Goal: Task Accomplishment & Management: Manage account settings

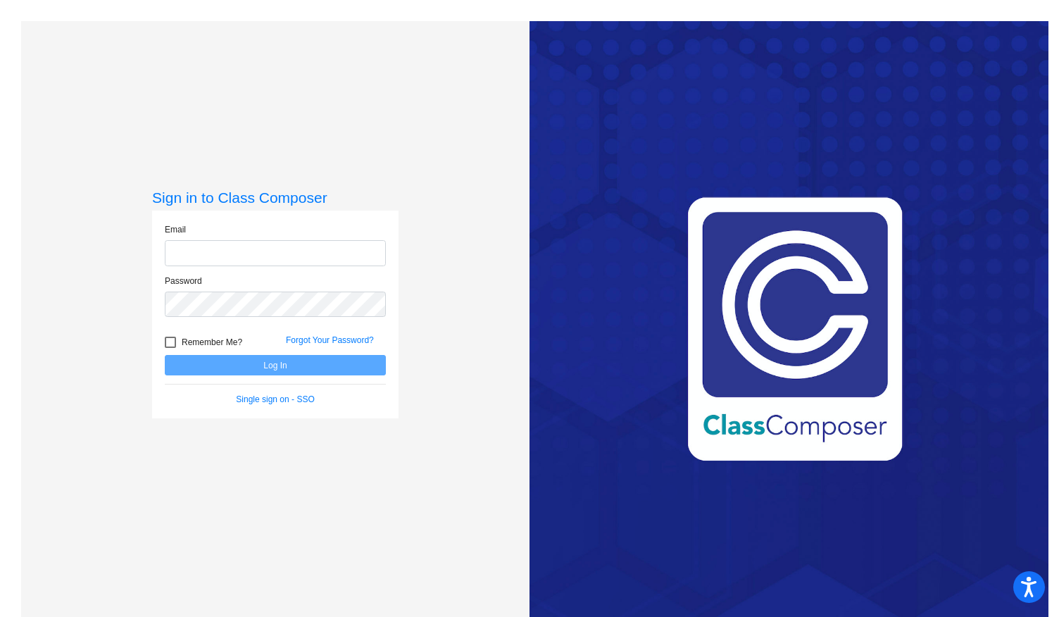
type input "[EMAIL_ADDRESS][DOMAIN_NAME]"
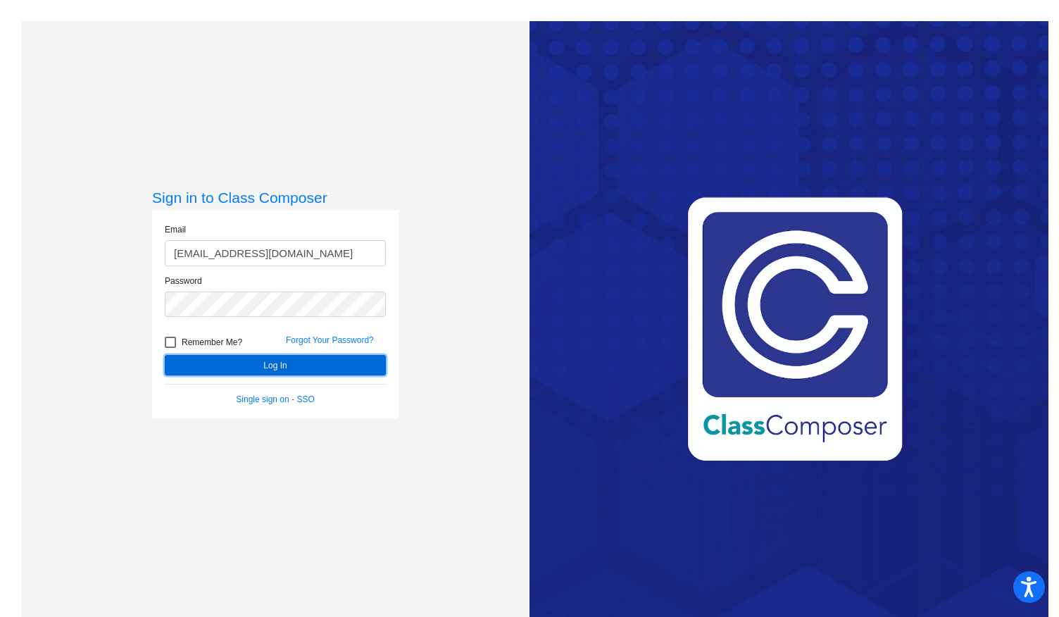
click at [250, 360] on button "Log In" at bounding box center [275, 365] width 221 height 20
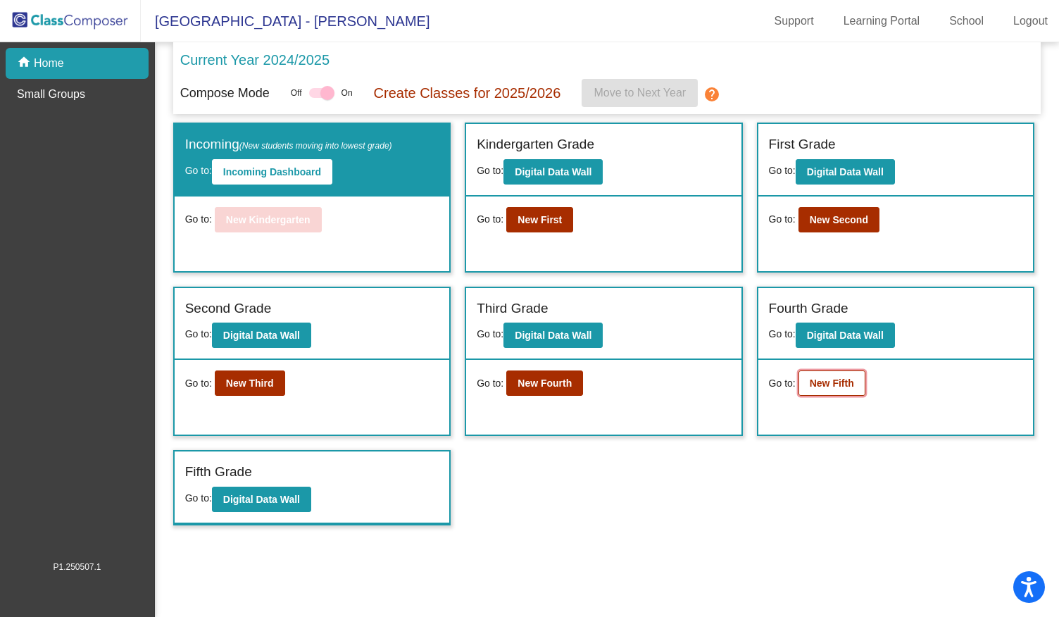
click at [824, 374] on button "New Fifth" at bounding box center [832, 382] width 67 height 25
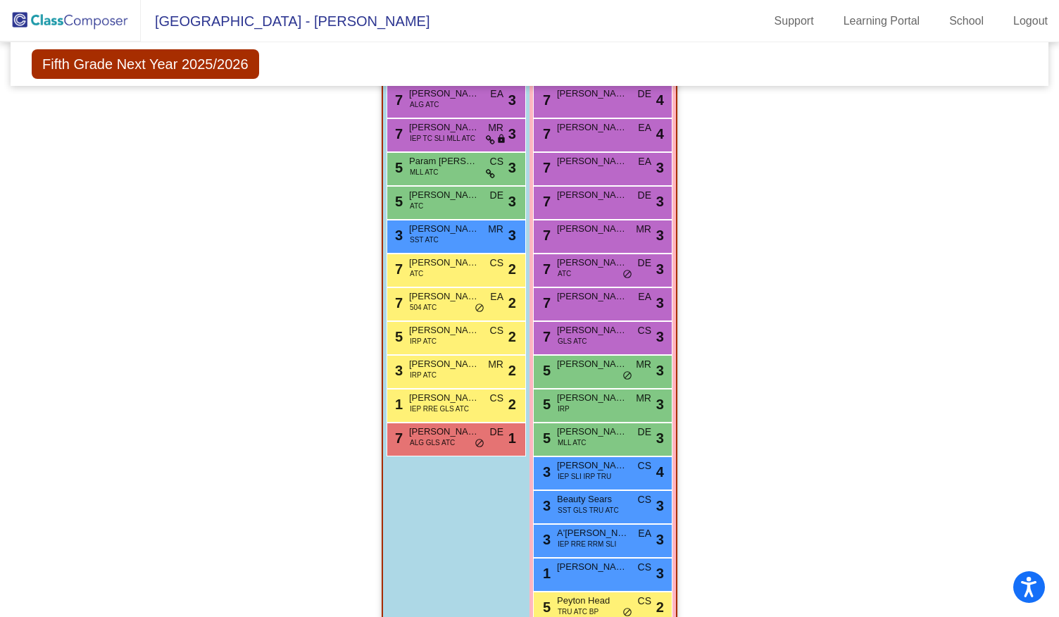
scroll to position [1078, 0]
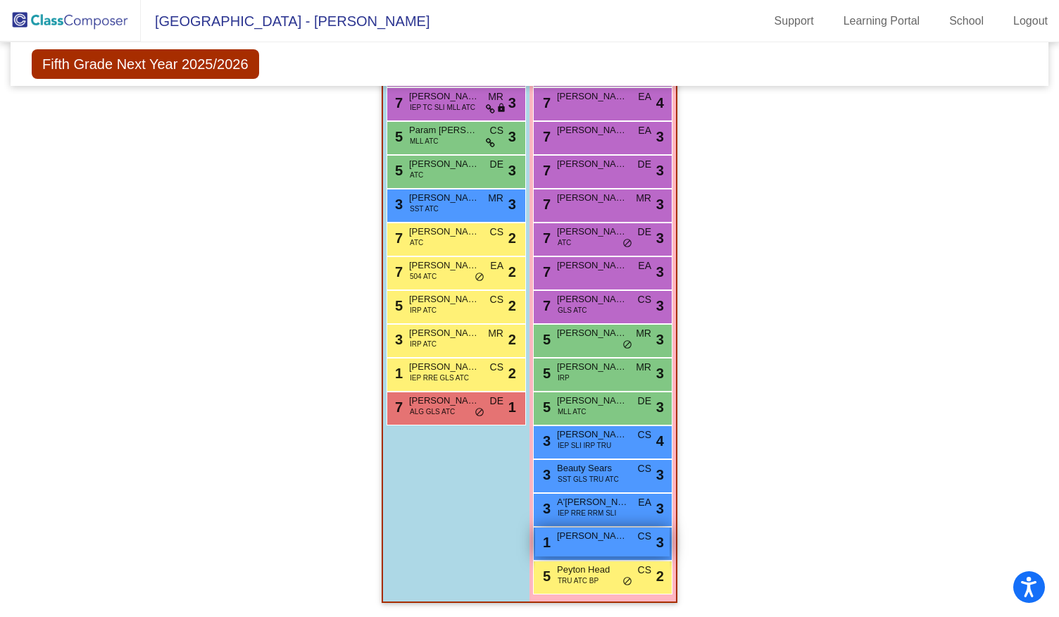
click at [604, 532] on span "[PERSON_NAME]" at bounding box center [592, 536] width 70 height 14
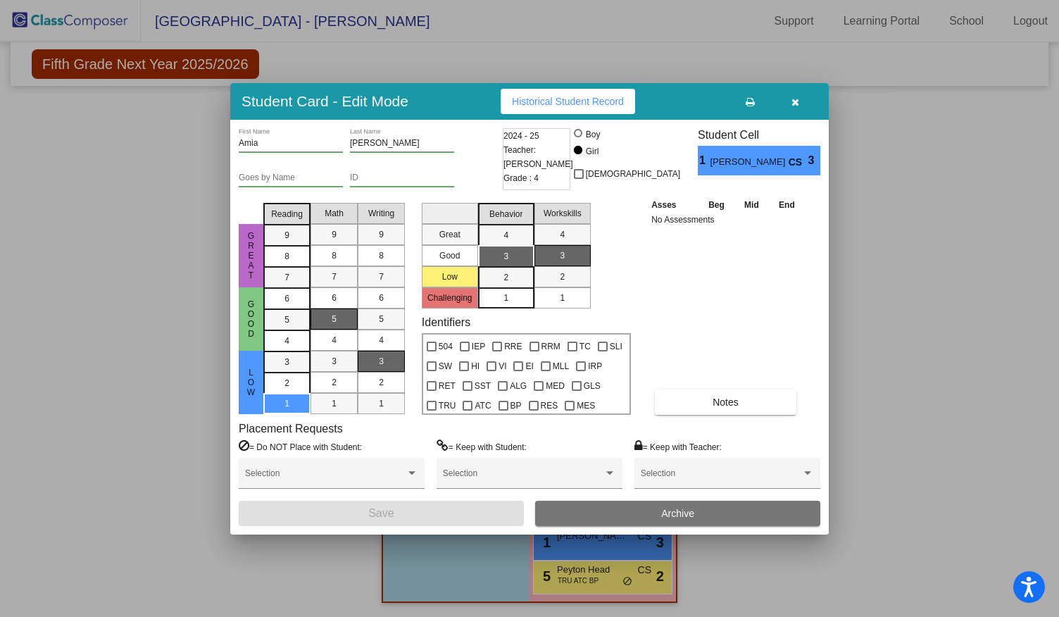
click at [1003, 263] on div at bounding box center [529, 308] width 1059 height 617
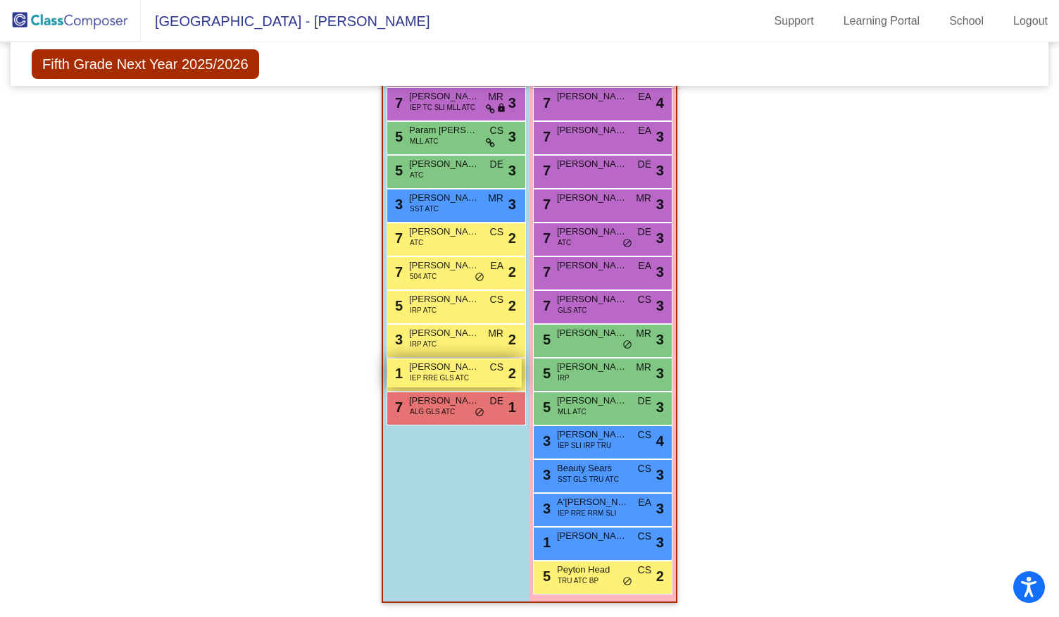
click at [462, 373] on span "IEP RRE GLS ATC" at bounding box center [439, 378] width 59 height 11
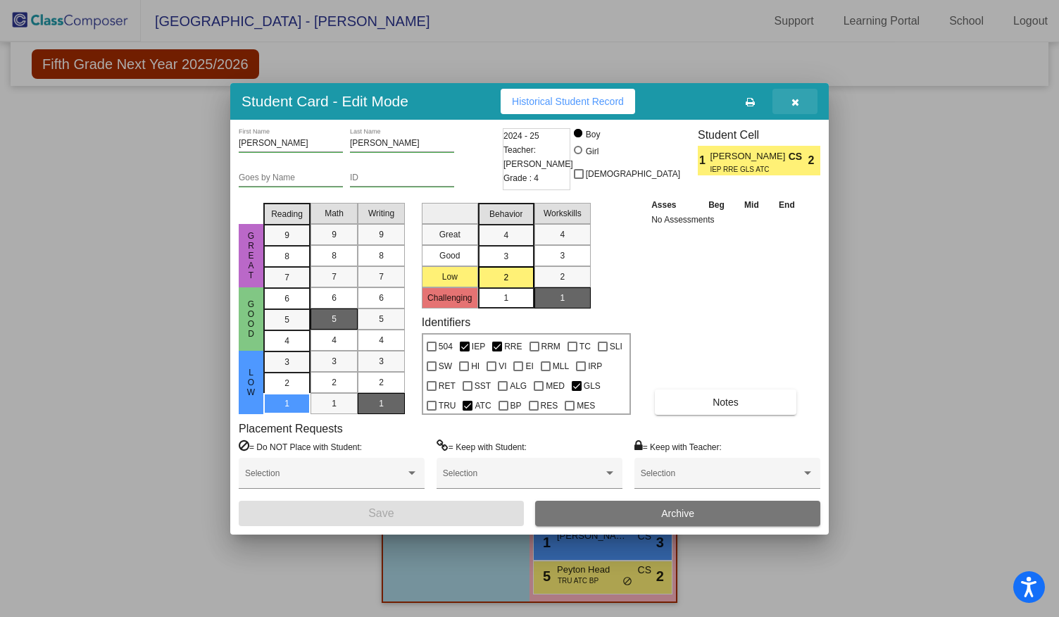
click at [803, 101] on button "button" at bounding box center [795, 101] width 45 height 25
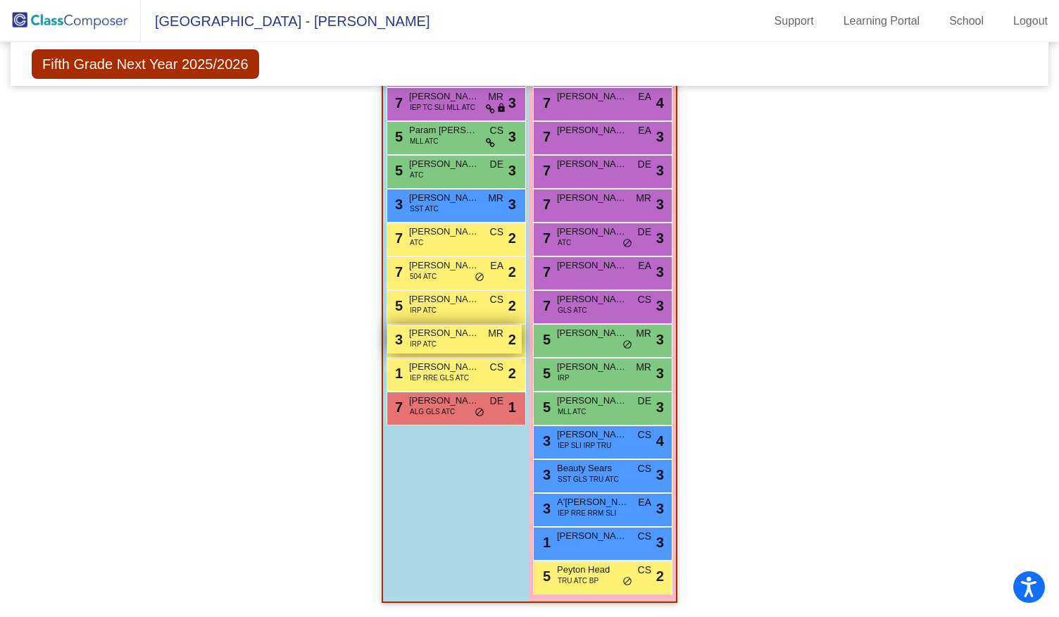
click at [423, 339] on span "IRP ATC" at bounding box center [423, 344] width 27 height 11
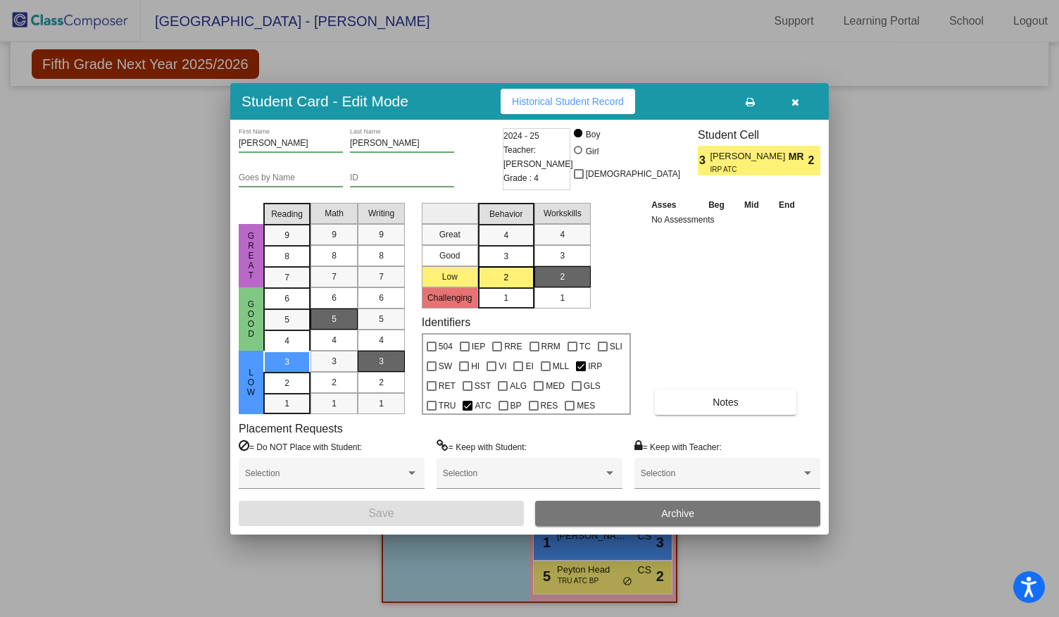
click at [935, 214] on div at bounding box center [529, 308] width 1059 height 617
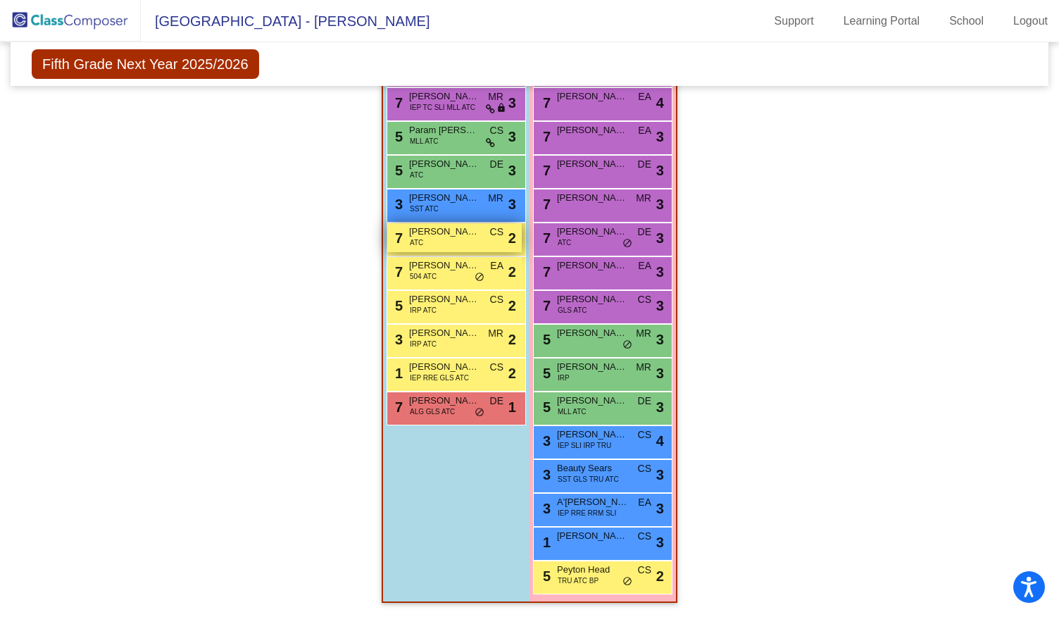
click at [452, 231] on div "7 [PERSON_NAME] ATC CS lock do_not_disturb_alt 2" at bounding box center [454, 237] width 135 height 29
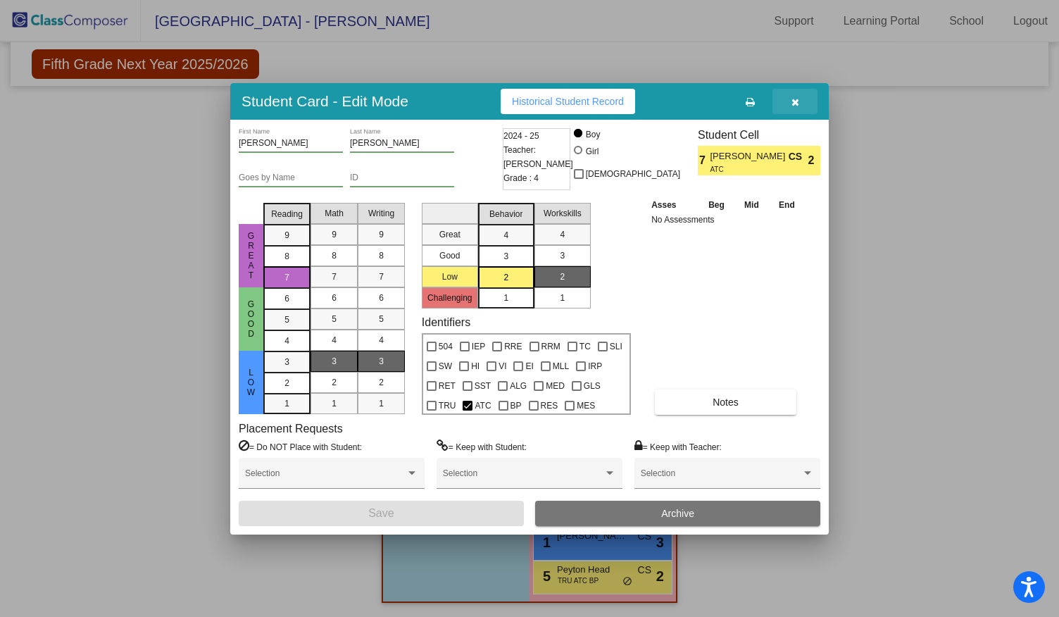
click at [808, 106] on button "button" at bounding box center [795, 101] width 45 height 25
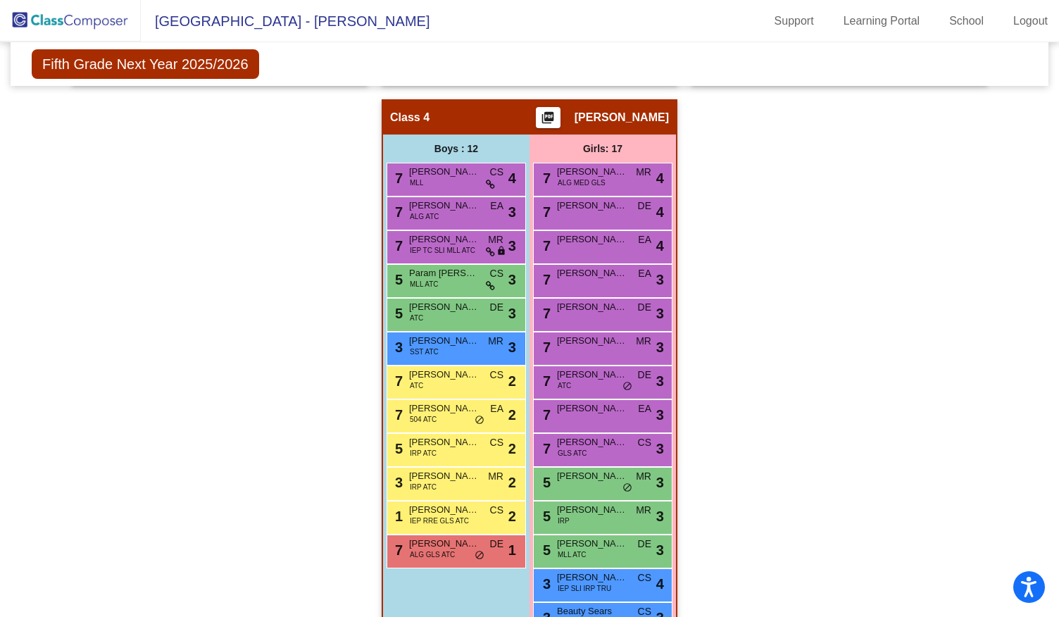
scroll to position [937, 0]
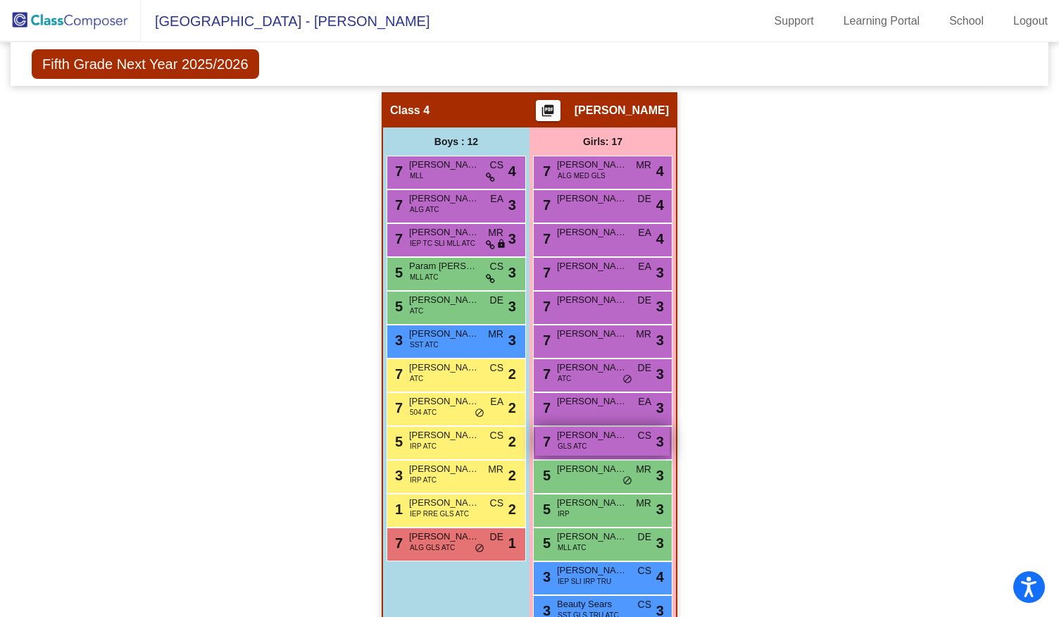
click at [596, 440] on div "7 [PERSON_NAME] GLS ATC CS lock do_not_disturb_alt 3" at bounding box center [602, 441] width 135 height 29
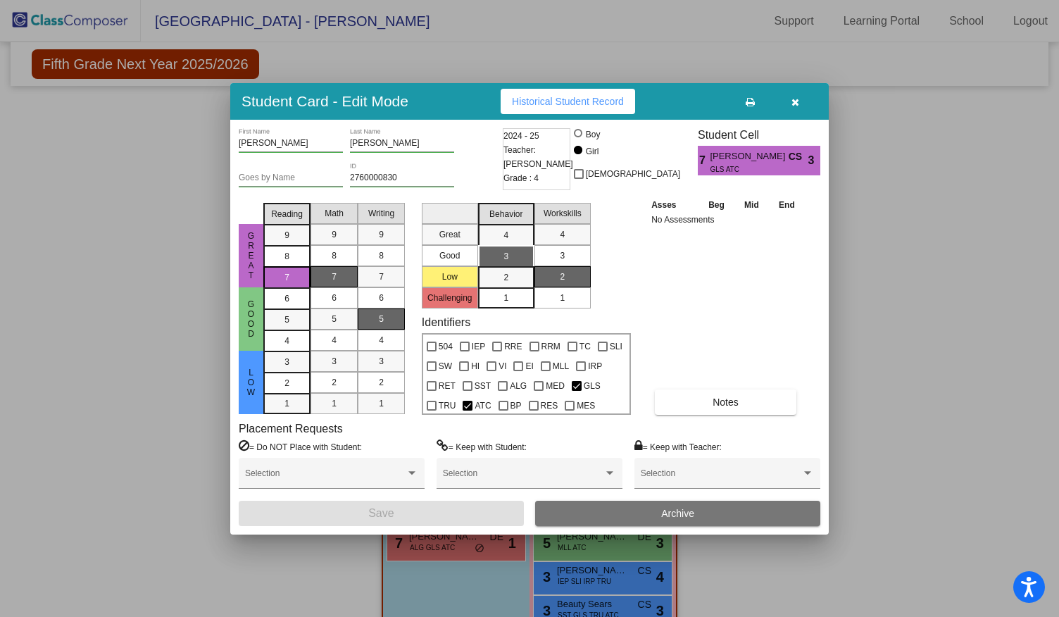
click at [570, 254] on div "3" at bounding box center [562, 255] width 27 height 21
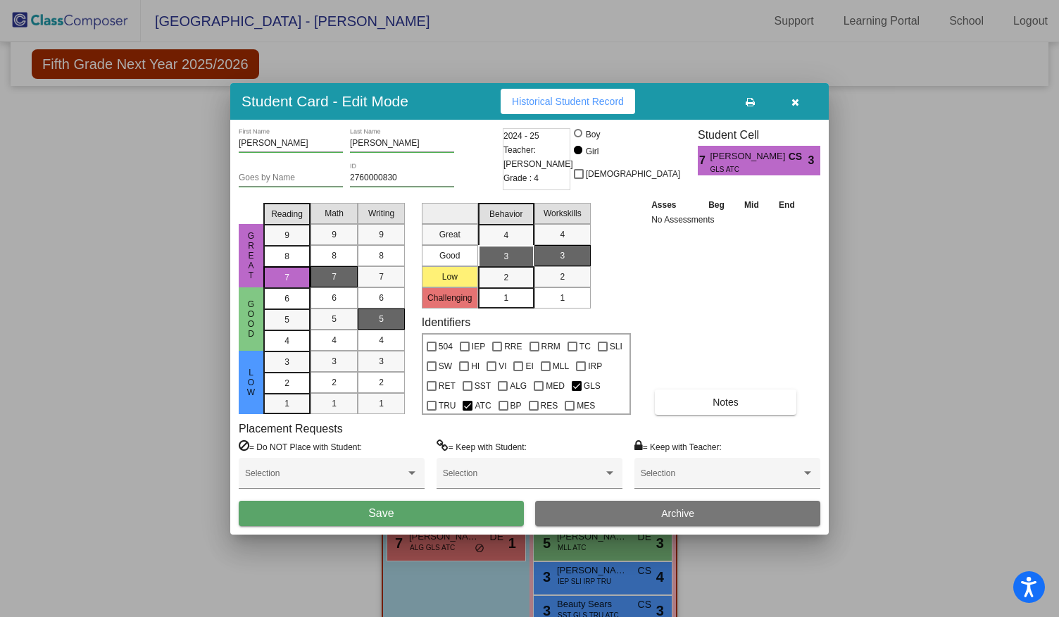
click at [392, 504] on button "Save" at bounding box center [381, 513] width 285 height 25
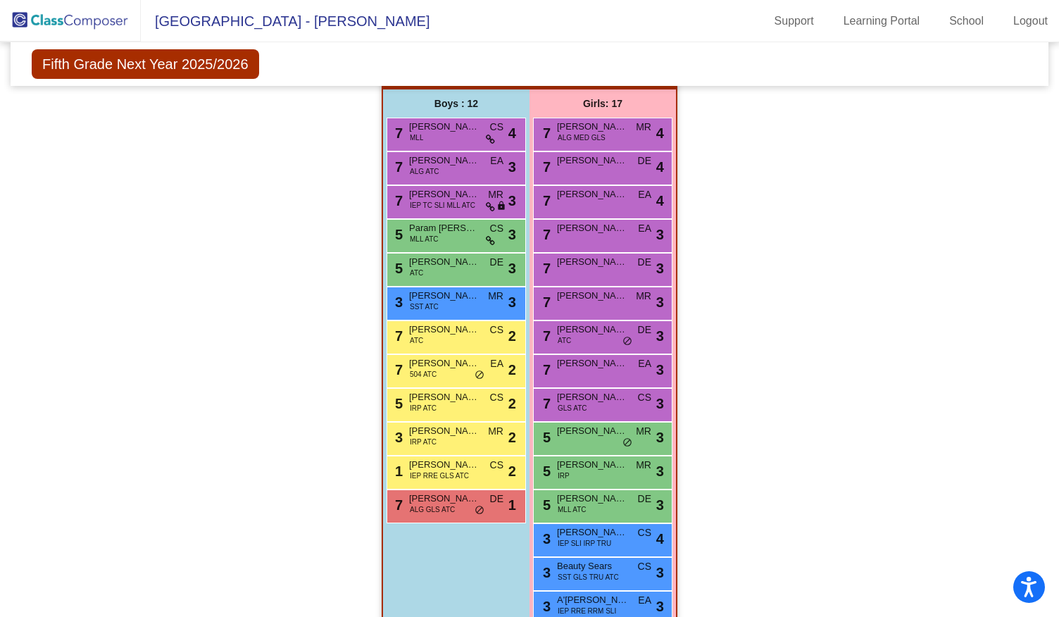
scroll to position [975, 0]
click at [573, 335] on div "7 [PERSON_NAME] ATC DE lock do_not_disturb_alt 3" at bounding box center [602, 335] width 135 height 29
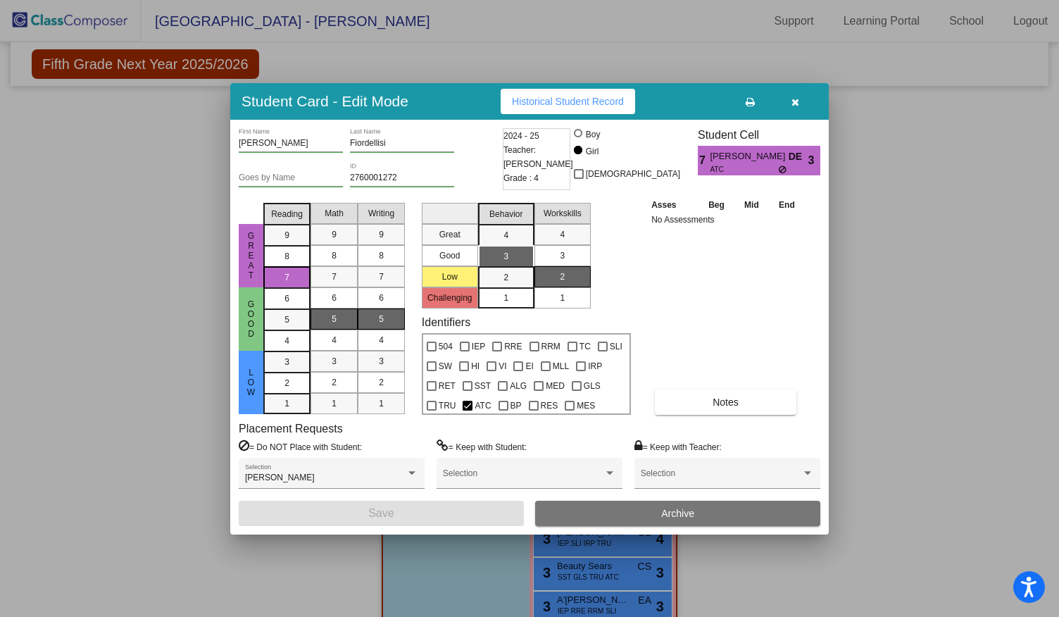
click at [563, 247] on div "3" at bounding box center [562, 255] width 27 height 21
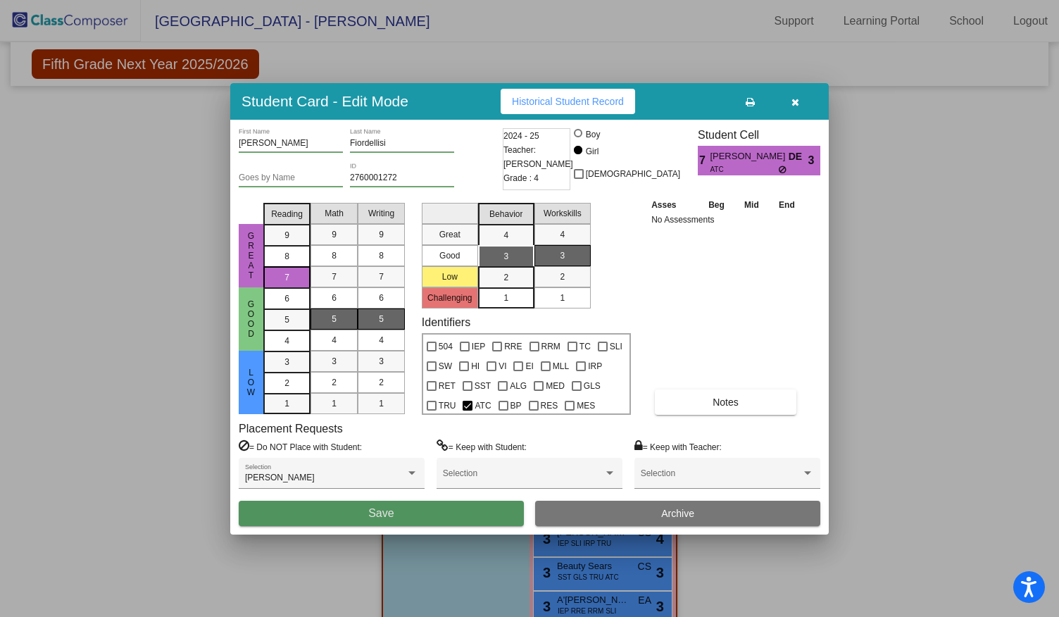
click at [465, 520] on button "Save" at bounding box center [381, 513] width 285 height 25
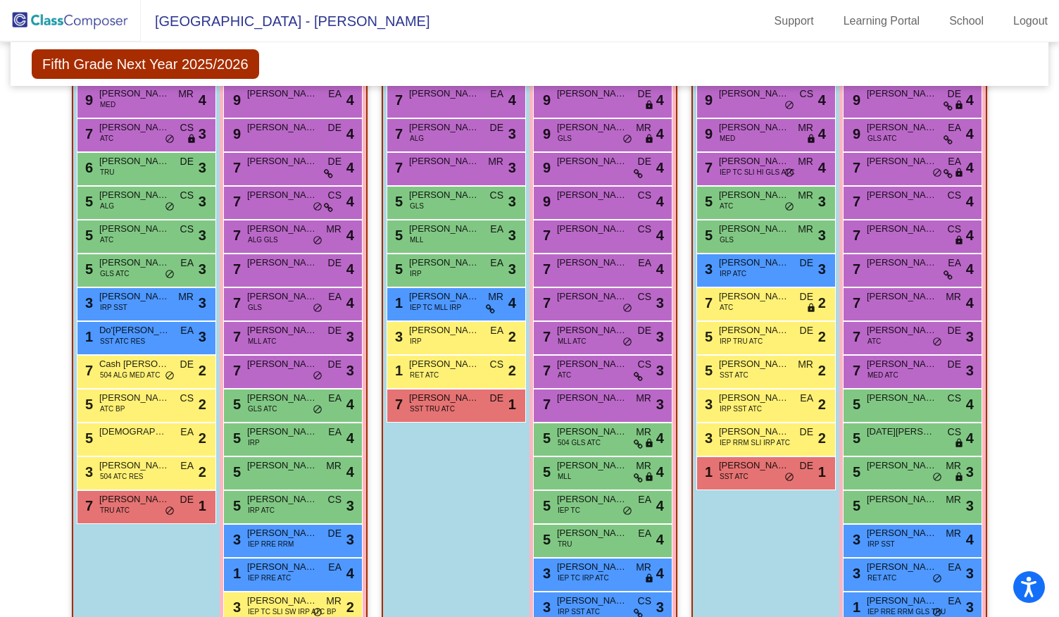
scroll to position [355, 0]
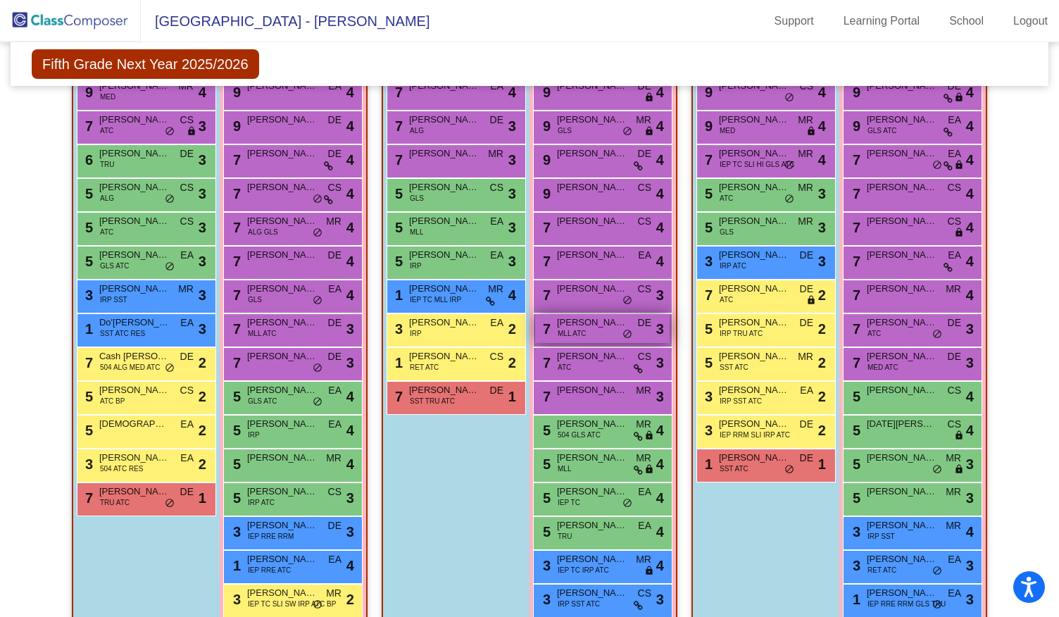
click at [603, 329] on div "7 [PERSON_NAME] MLL ATC DE lock do_not_disturb_alt 3" at bounding box center [602, 328] width 135 height 29
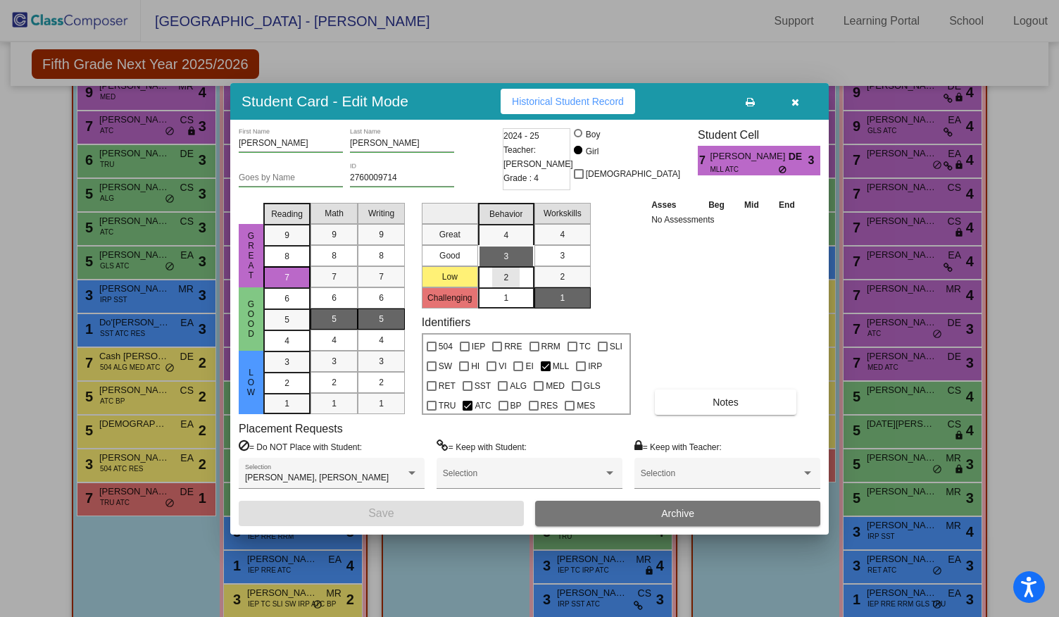
click at [509, 271] on div "2" at bounding box center [505, 277] width 27 height 21
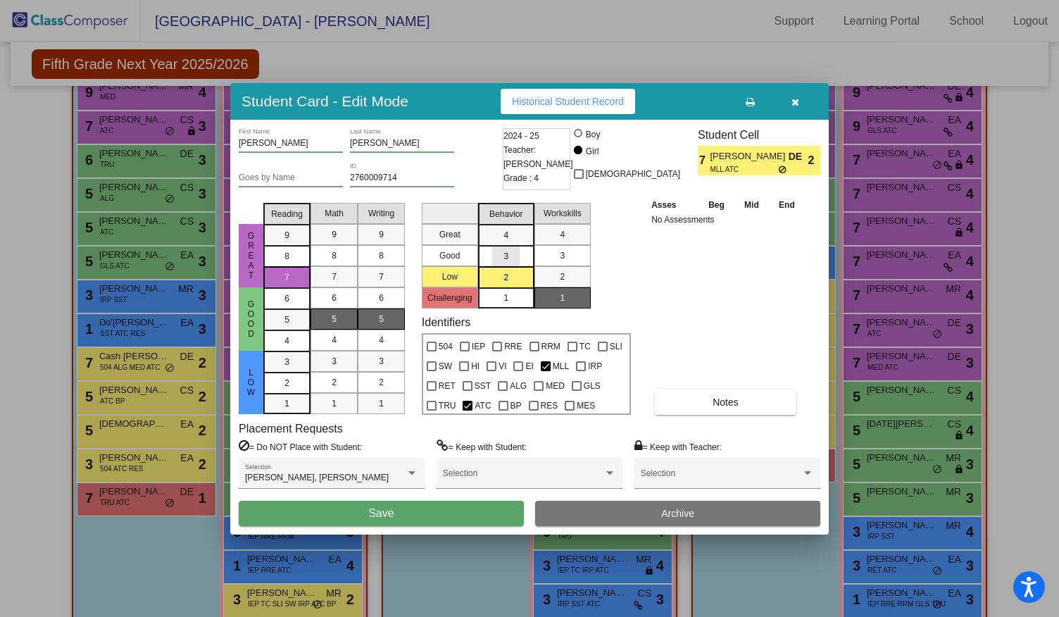
click at [516, 246] on div "3" at bounding box center [505, 235] width 27 height 21
click at [801, 102] on button "button" at bounding box center [795, 101] width 45 height 25
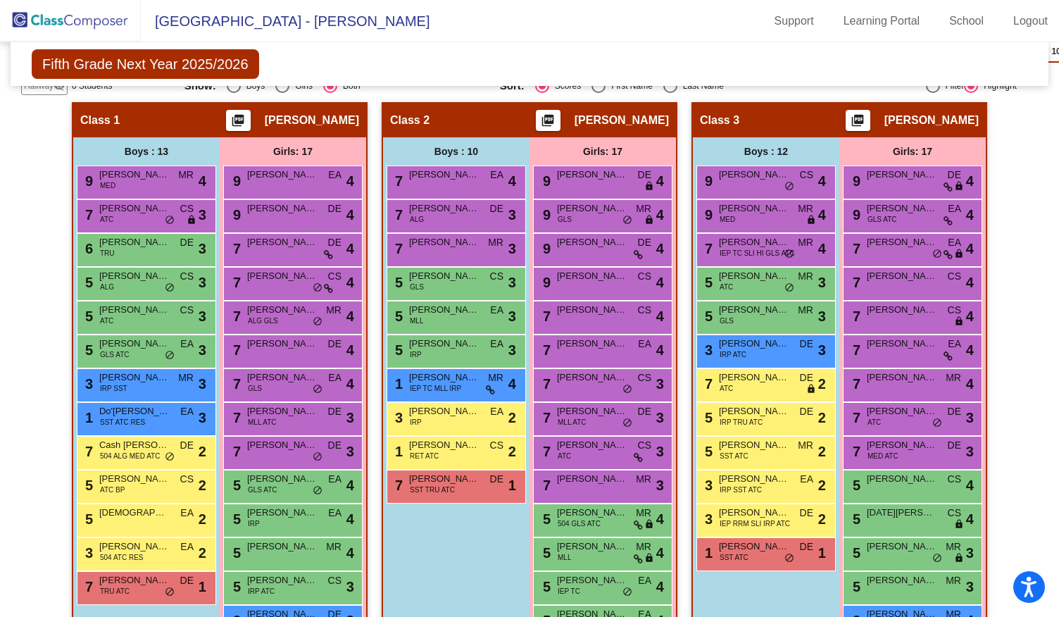
scroll to position [267, 0]
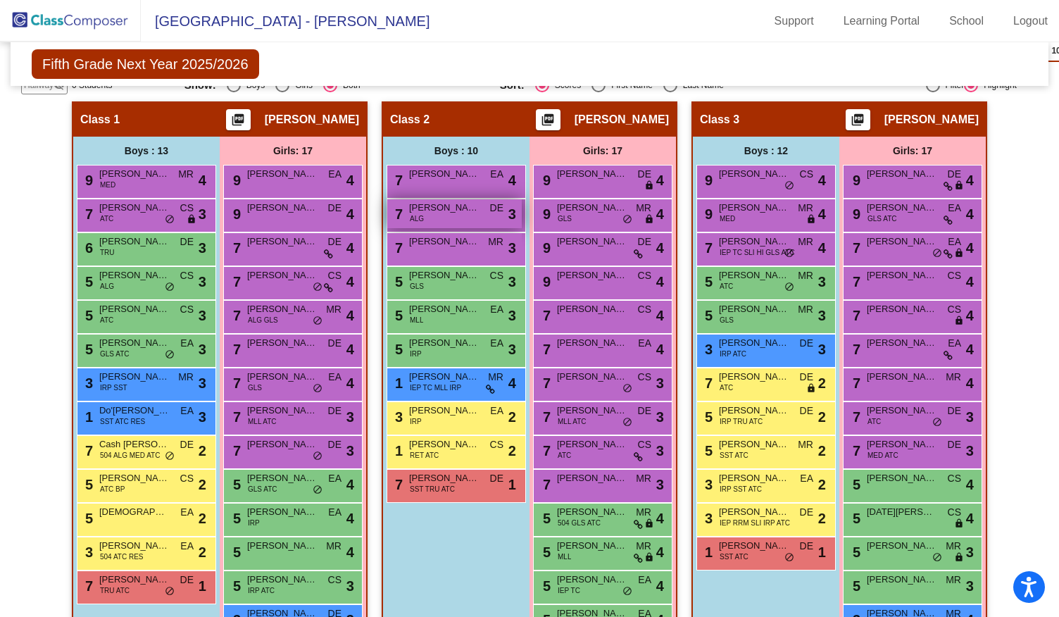
click at [458, 203] on span "[PERSON_NAME]" at bounding box center [444, 208] width 70 height 14
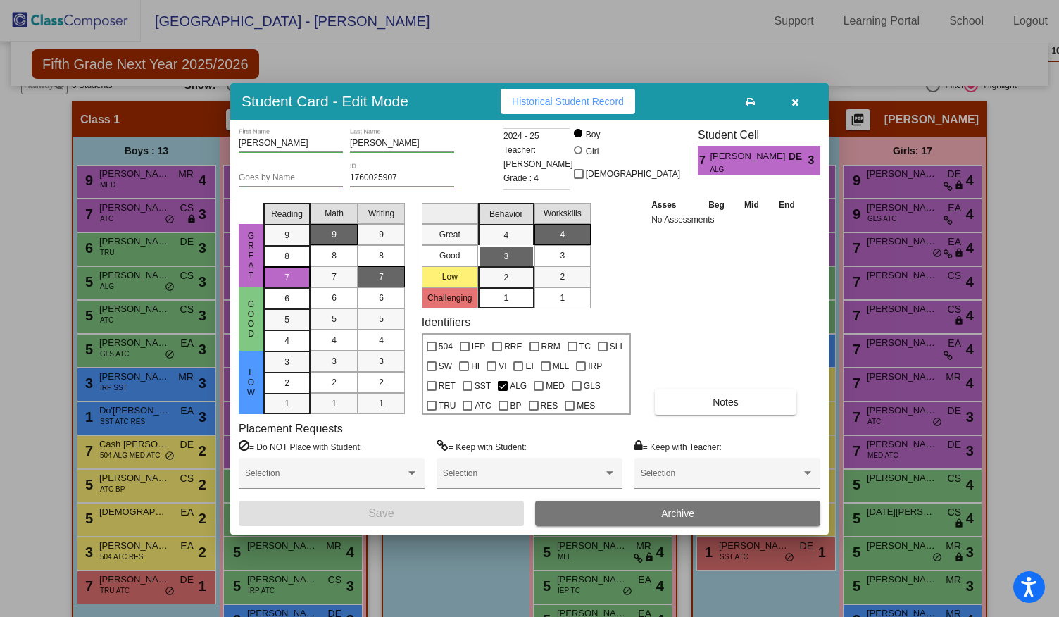
click at [810, 96] on button "button" at bounding box center [795, 101] width 45 height 25
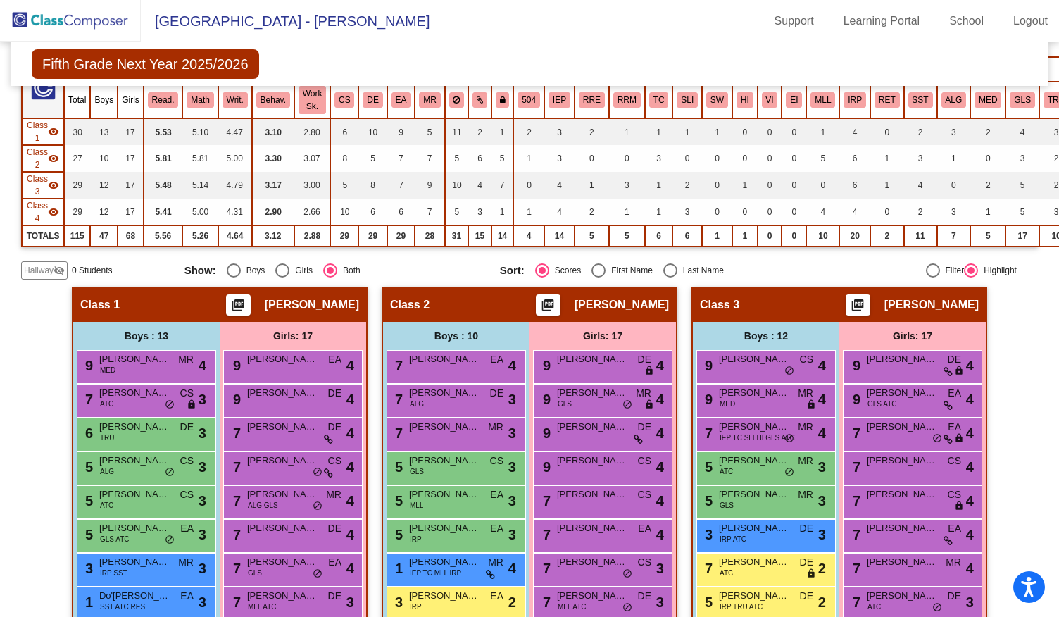
scroll to position [8, 0]
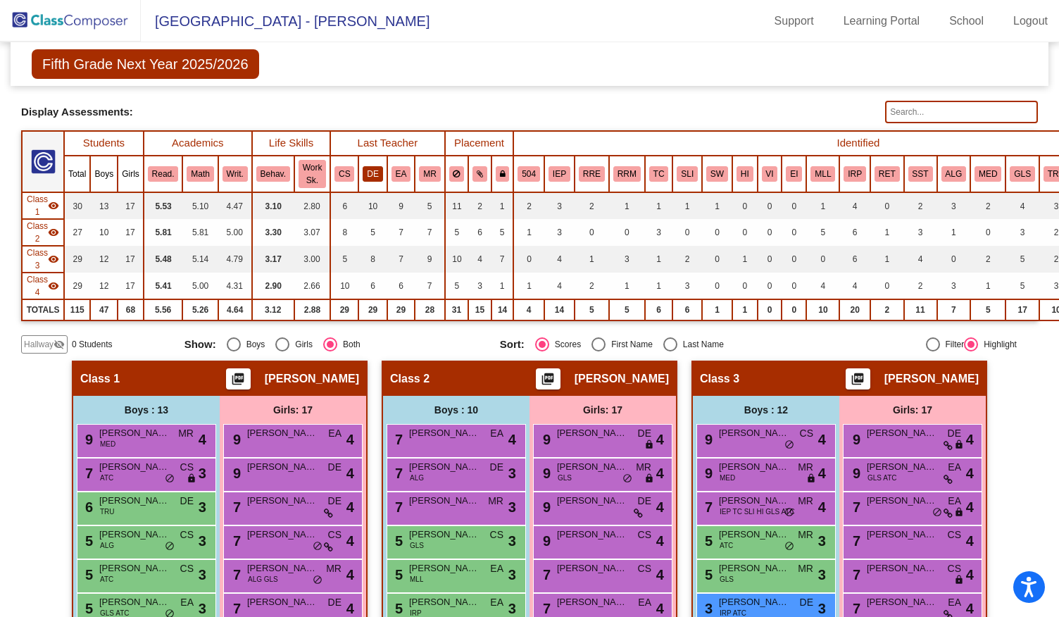
click at [373, 166] on button "DE" at bounding box center [373, 173] width 20 height 15
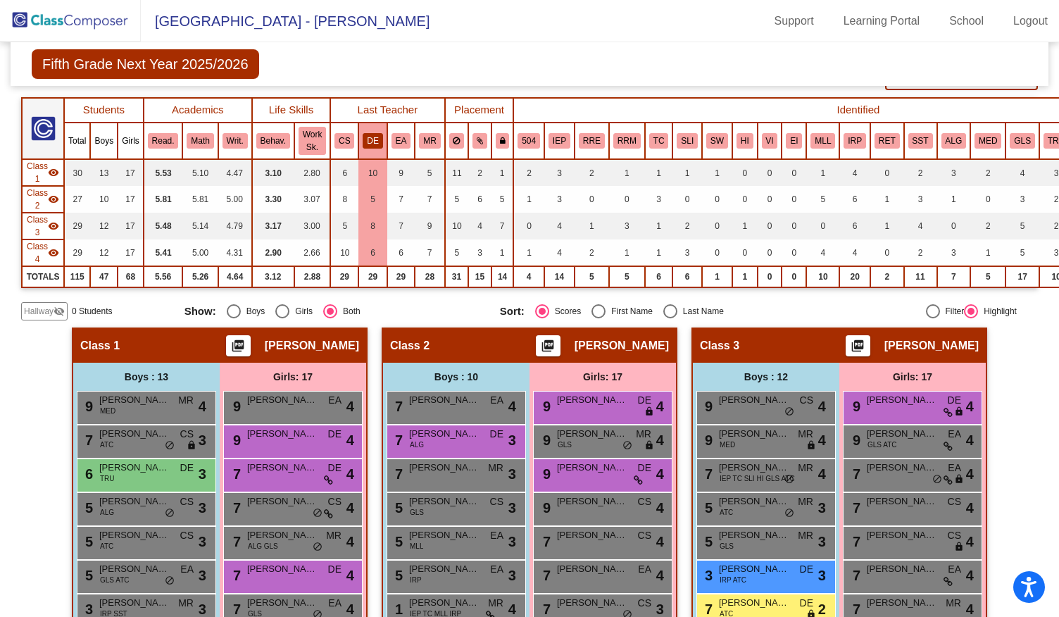
scroll to position [35, 0]
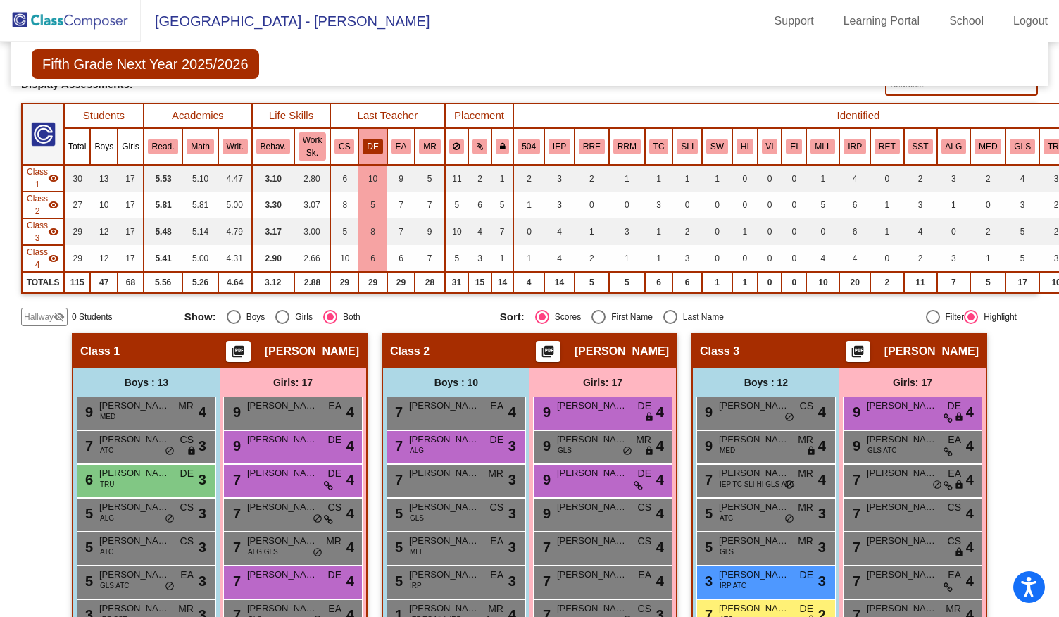
click at [940, 316] on div "Filter" at bounding box center [952, 317] width 25 height 13
click at [933, 324] on input "Filter" at bounding box center [933, 324] width 1 height 1
radio input "true"
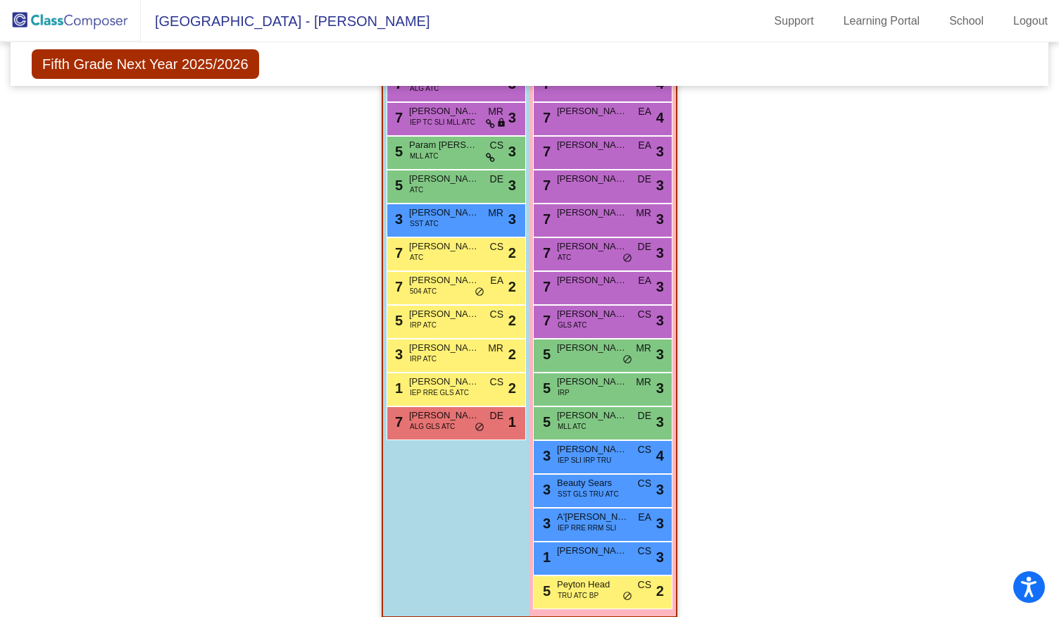
scroll to position [1059, 0]
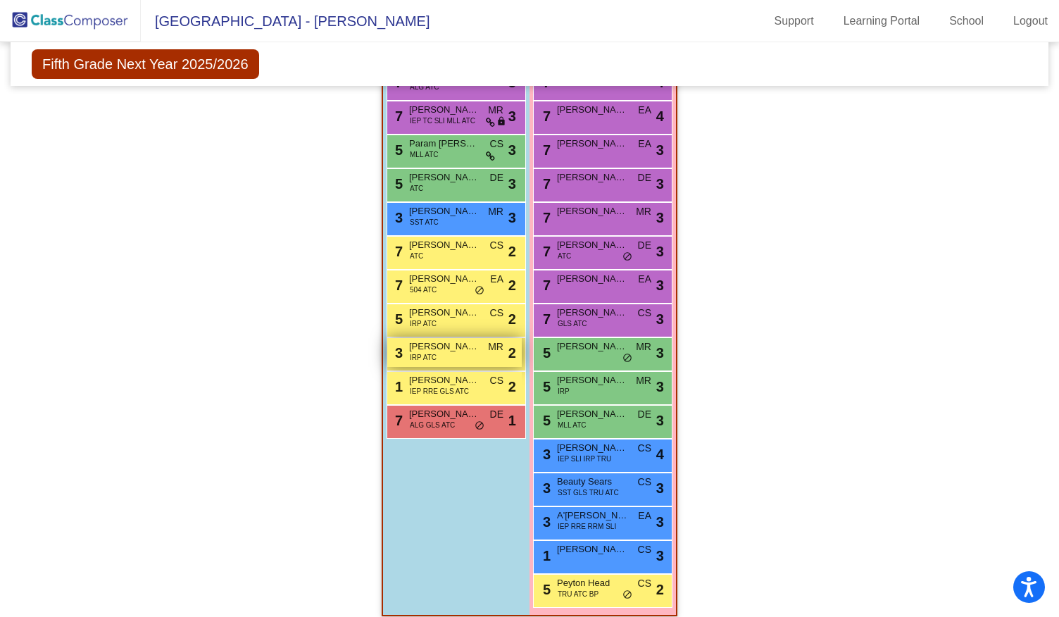
click at [434, 350] on span "[PERSON_NAME]" at bounding box center [444, 346] width 70 height 14
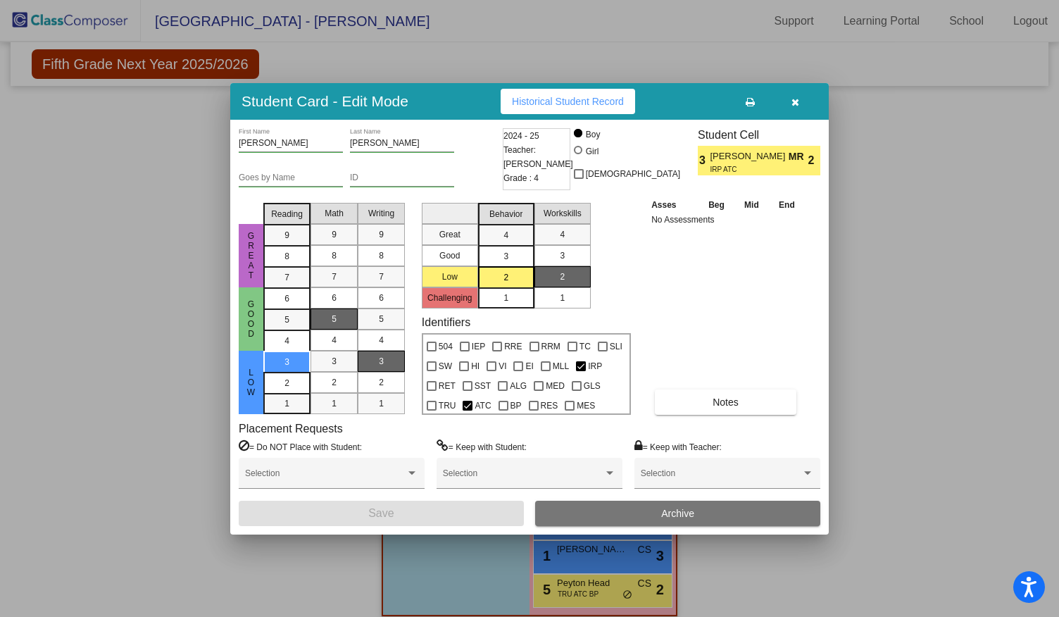
click at [794, 104] on icon "button" at bounding box center [796, 102] width 8 height 10
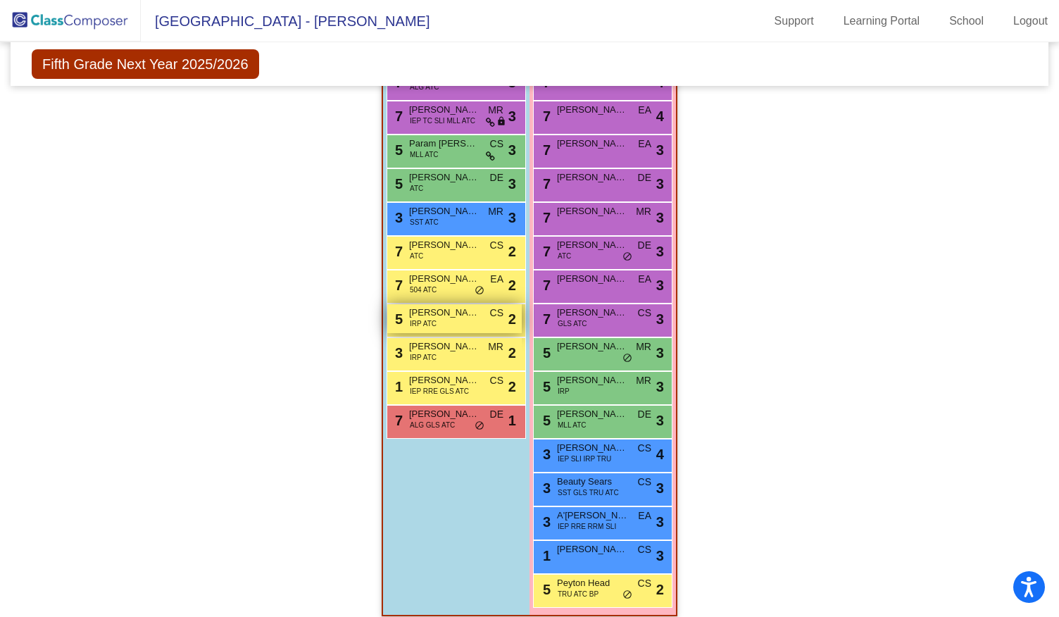
click at [446, 316] on span "[PERSON_NAME]" at bounding box center [444, 313] width 70 height 14
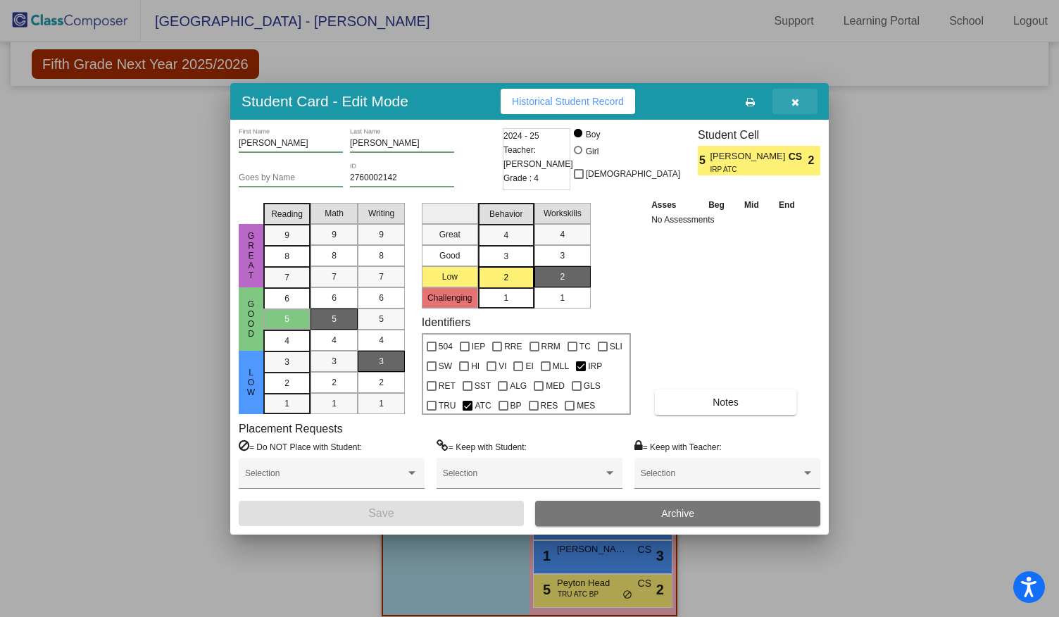
click at [806, 101] on button "button" at bounding box center [795, 101] width 45 height 25
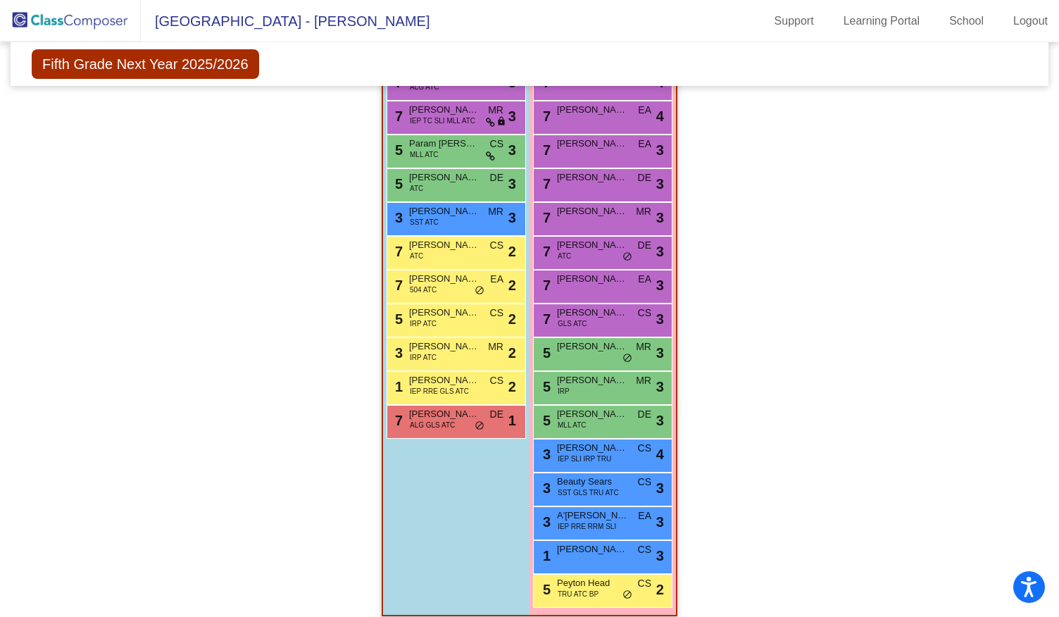
click at [1052, 456] on mat-sidenav-content "Fifth Grade Next Year 2025/2026 Edit Composition Off On Incoming Digital Data W…" at bounding box center [529, 329] width 1059 height 575
click at [579, 391] on div "5 [PERSON_NAME] IRP MR lock do_not_disturb_alt 3" at bounding box center [602, 386] width 135 height 29
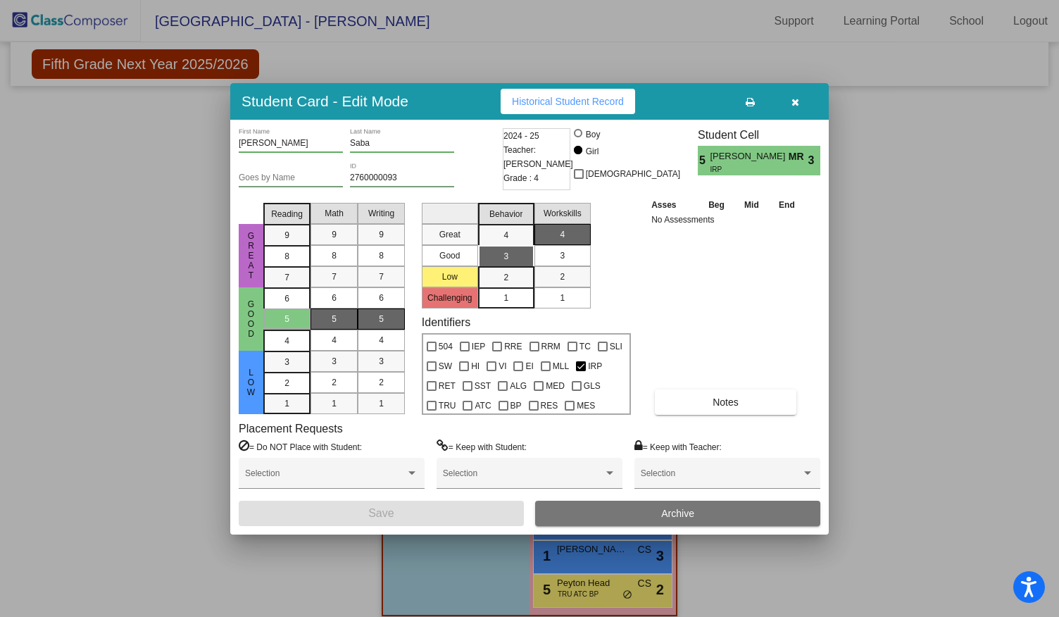
click at [797, 101] on icon "button" at bounding box center [796, 102] width 8 height 10
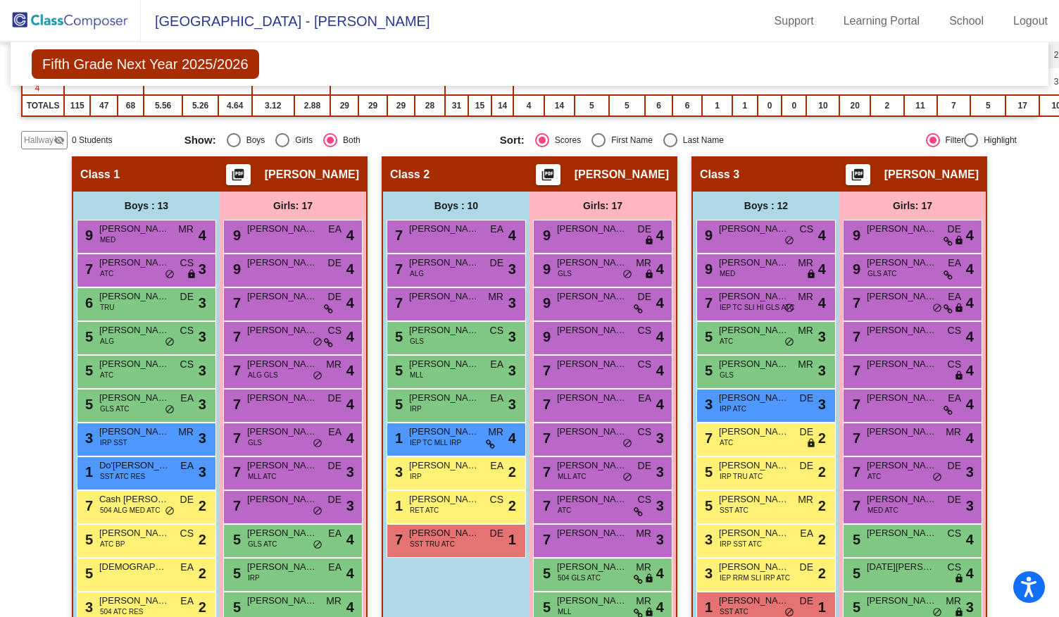
scroll to position [291, 0]
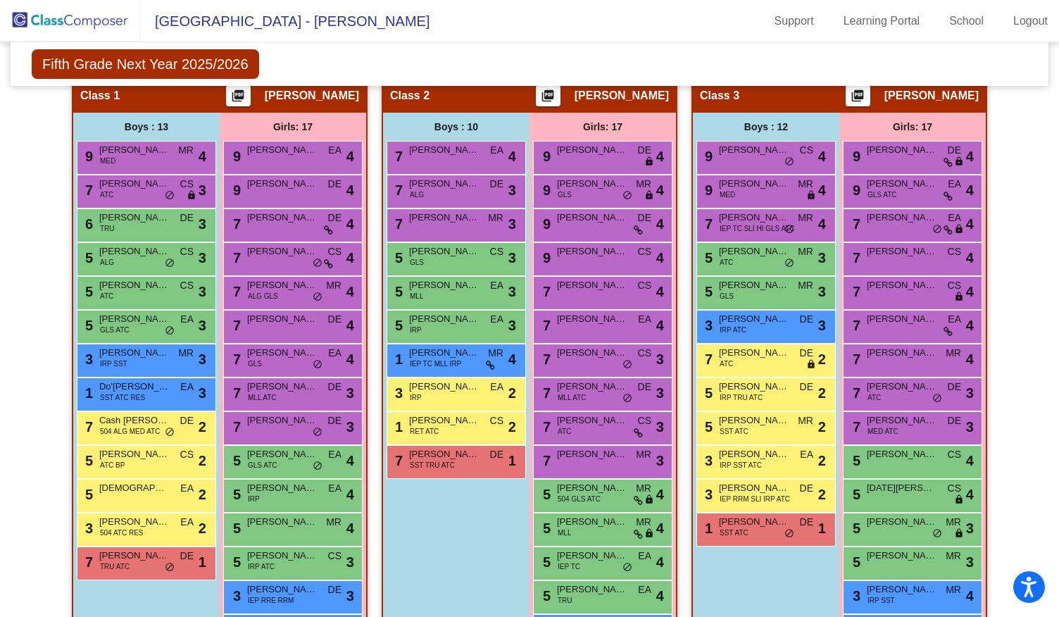
drag, startPoint x: 589, startPoint y: 249, endPoint x: 671, endPoint y: 247, distance: 82.4
click at [589, 248] on span "[PERSON_NAME]" at bounding box center [592, 251] width 70 height 14
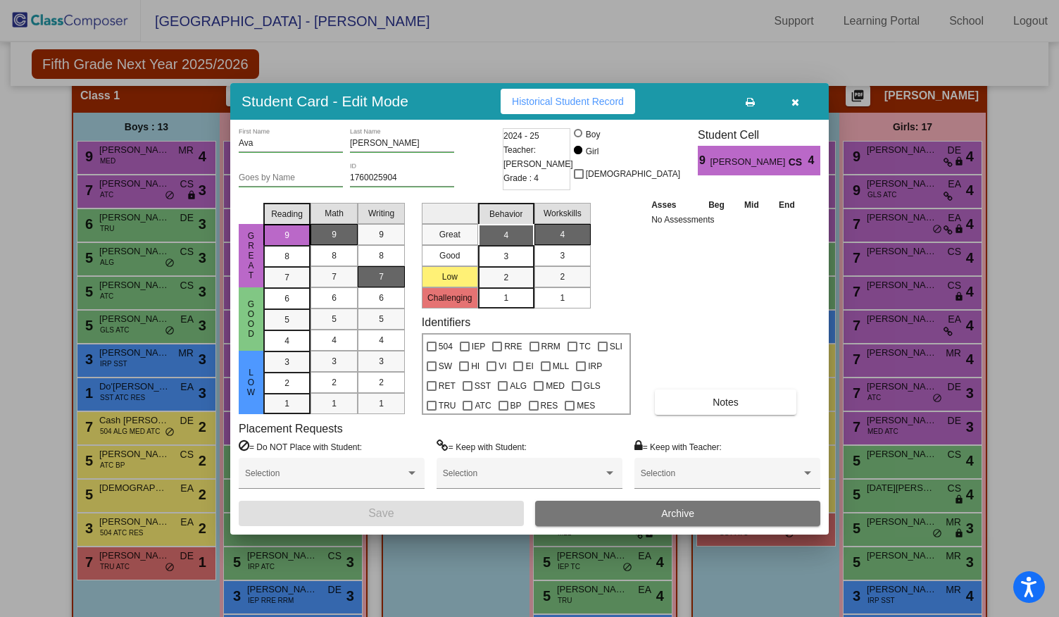
click at [804, 104] on button "button" at bounding box center [795, 101] width 45 height 25
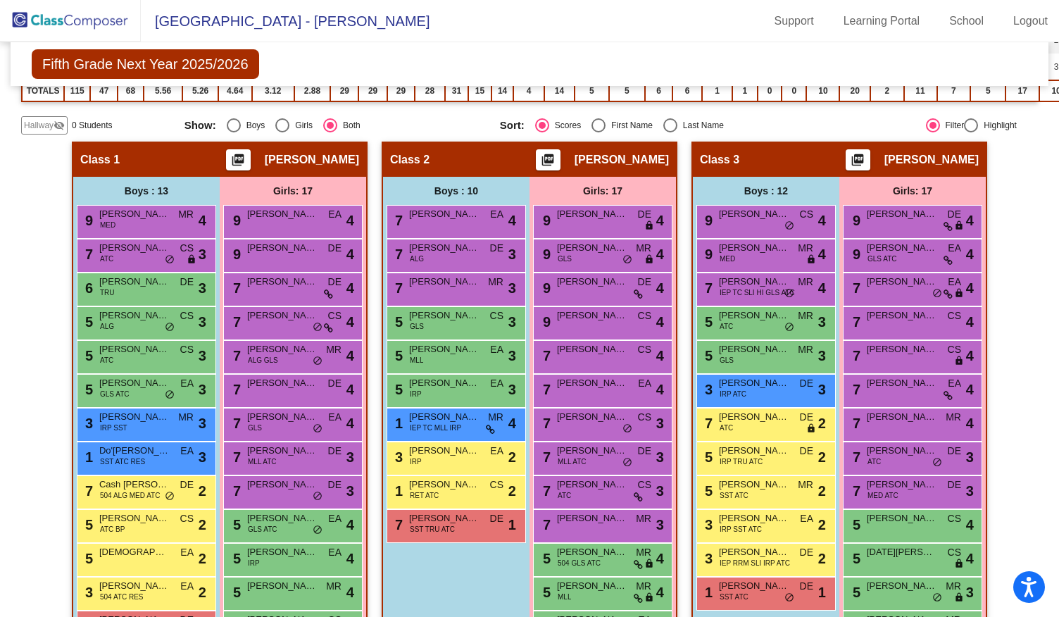
scroll to position [204, 0]
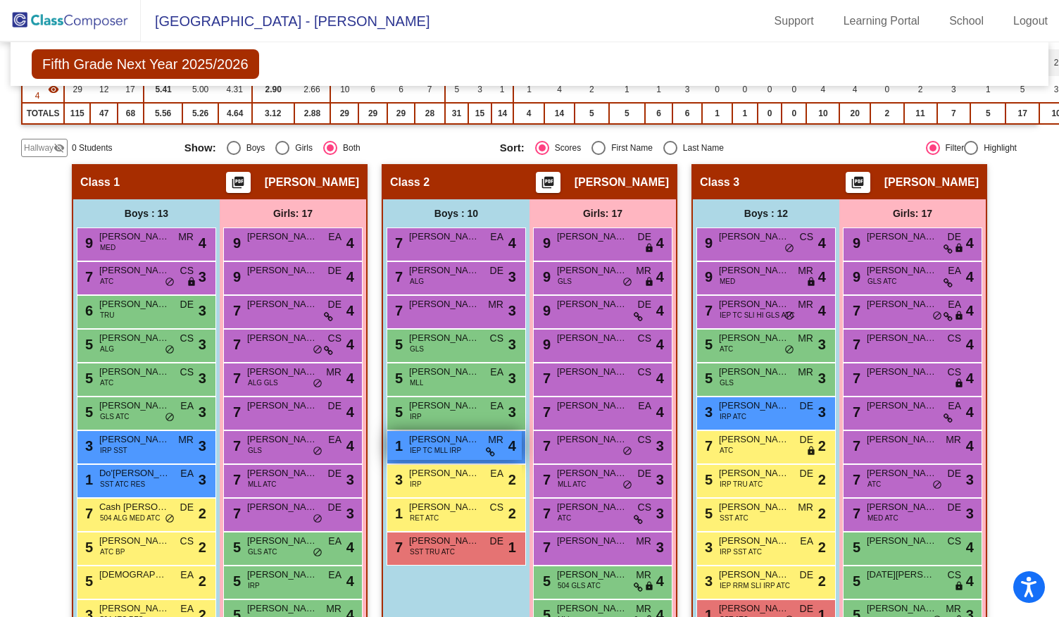
click at [427, 454] on span "IEP TC MLL IRP" at bounding box center [435, 450] width 51 height 11
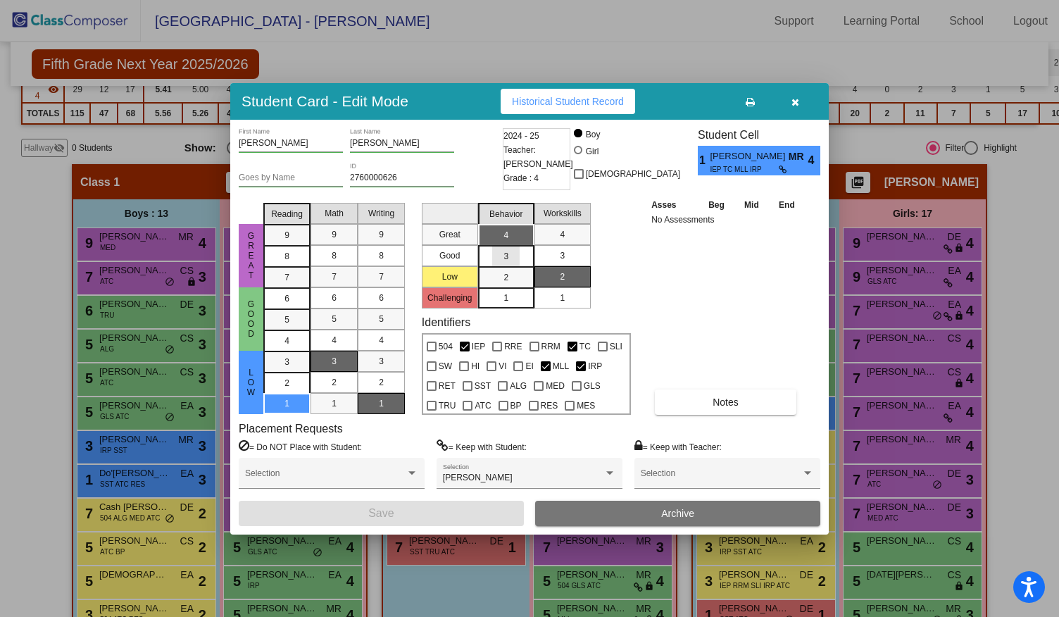
click at [504, 242] on span "3" at bounding box center [506, 235] width 5 height 13
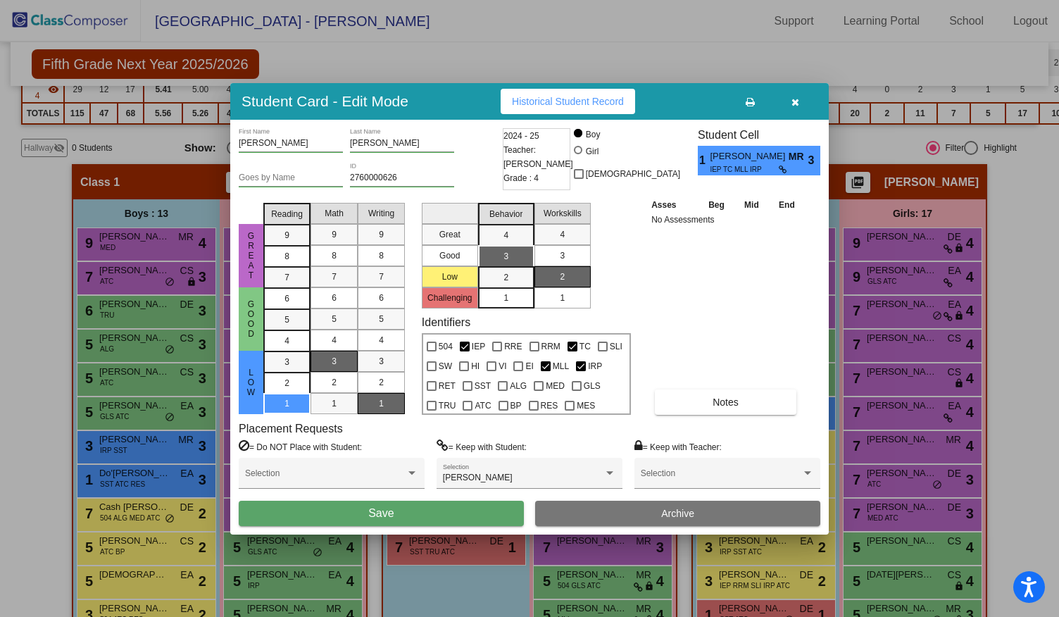
click at [397, 516] on button "Save" at bounding box center [381, 513] width 285 height 25
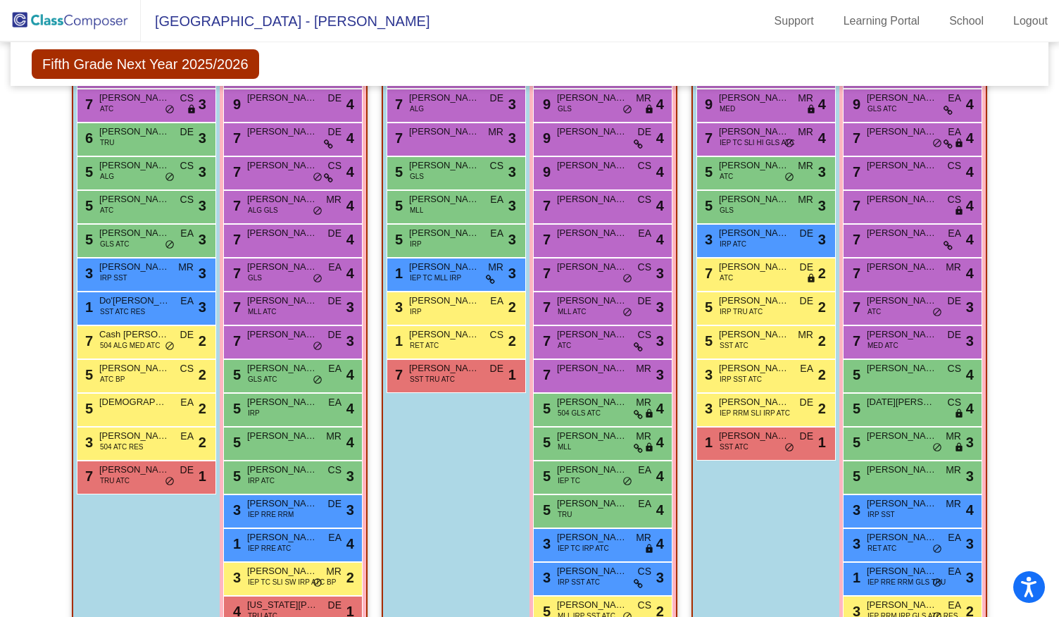
scroll to position [384, 0]
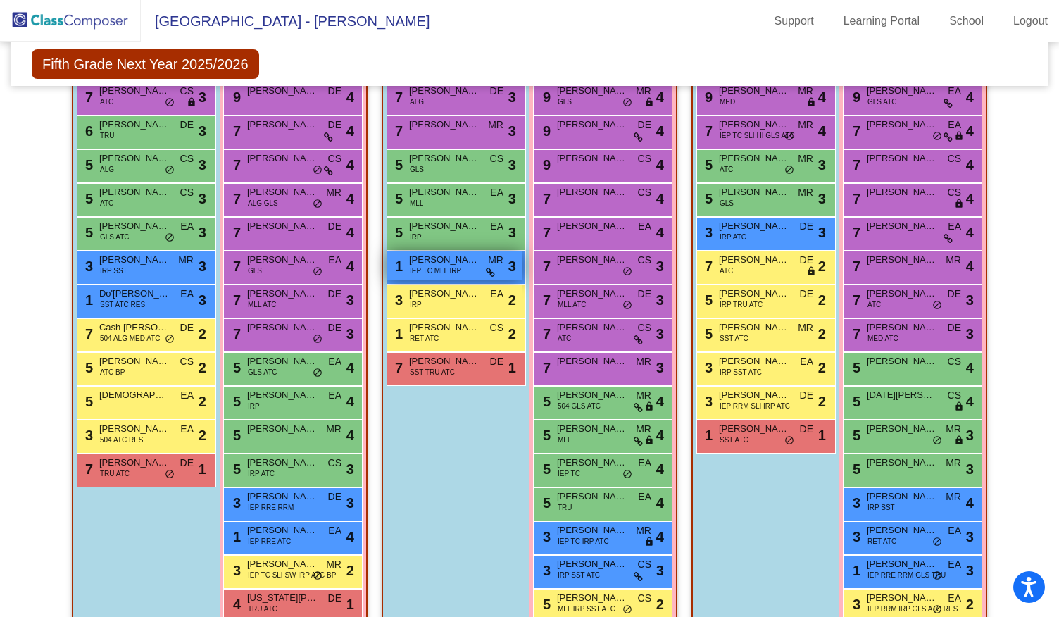
click at [448, 268] on span "IEP TC MLL IRP" at bounding box center [435, 271] width 51 height 11
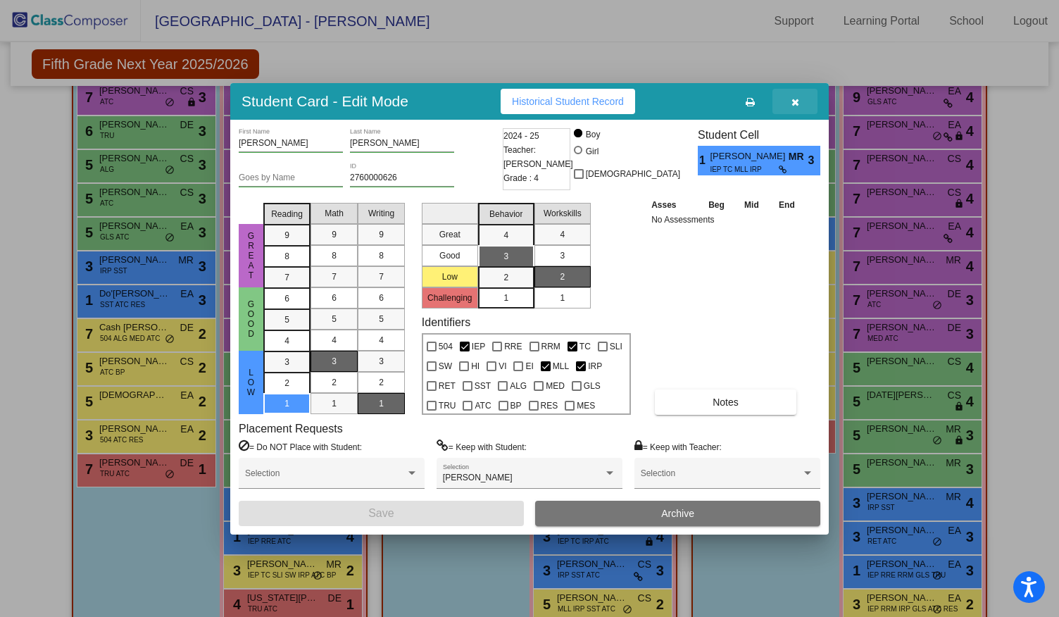
click at [794, 106] on button "button" at bounding box center [795, 101] width 45 height 25
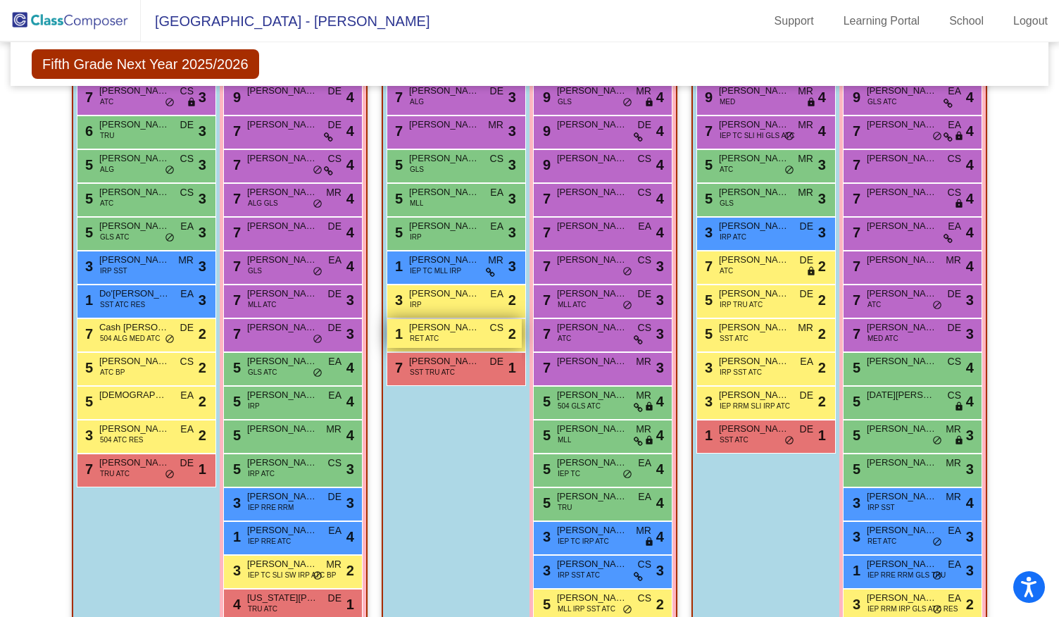
click at [447, 332] on div "1 [PERSON_NAME] [PERSON_NAME] ATC CS lock do_not_disturb_alt 2" at bounding box center [454, 333] width 135 height 29
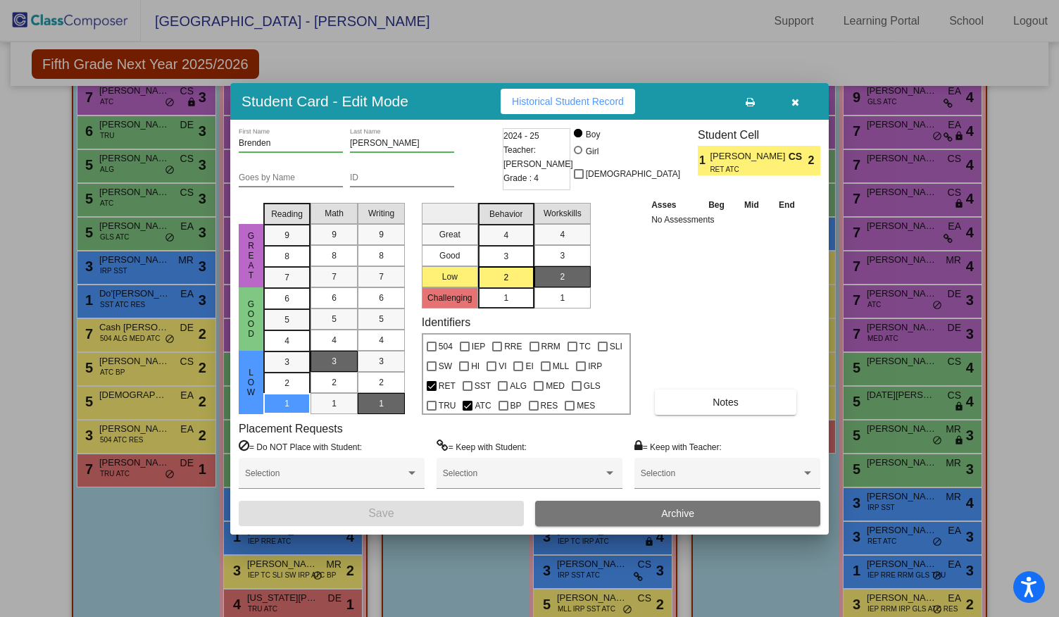
click at [797, 107] on button "button" at bounding box center [795, 101] width 45 height 25
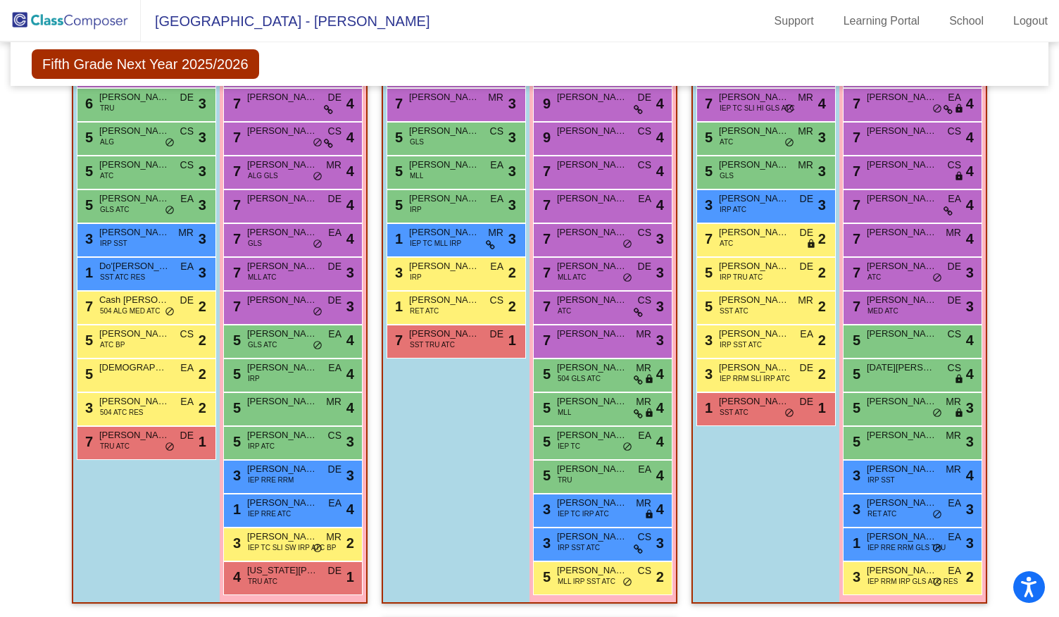
scroll to position [410, 0]
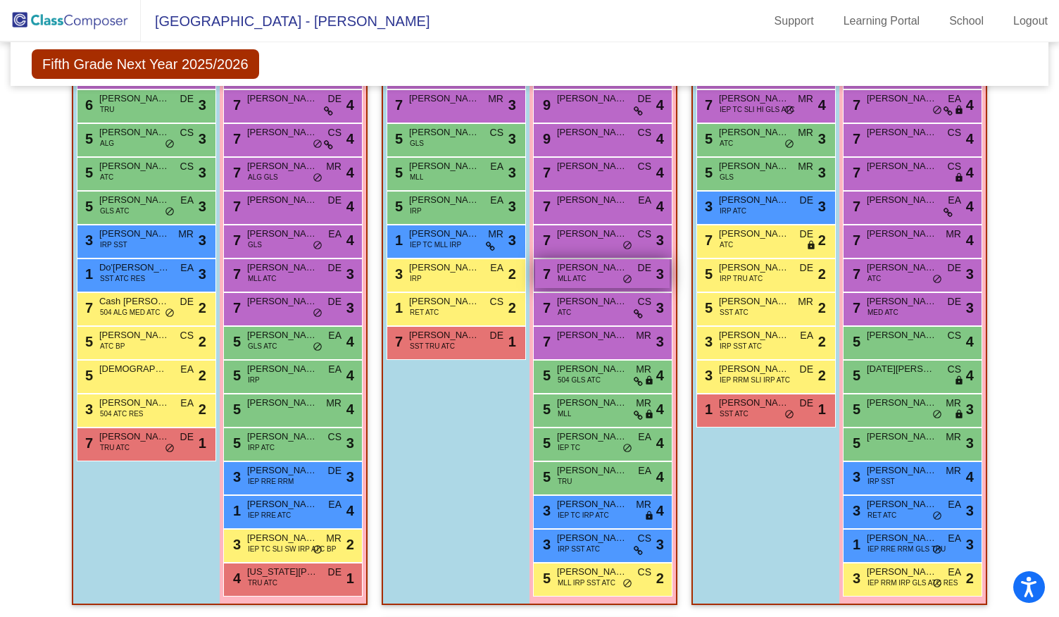
click at [585, 272] on span "[PERSON_NAME]" at bounding box center [592, 268] width 70 height 14
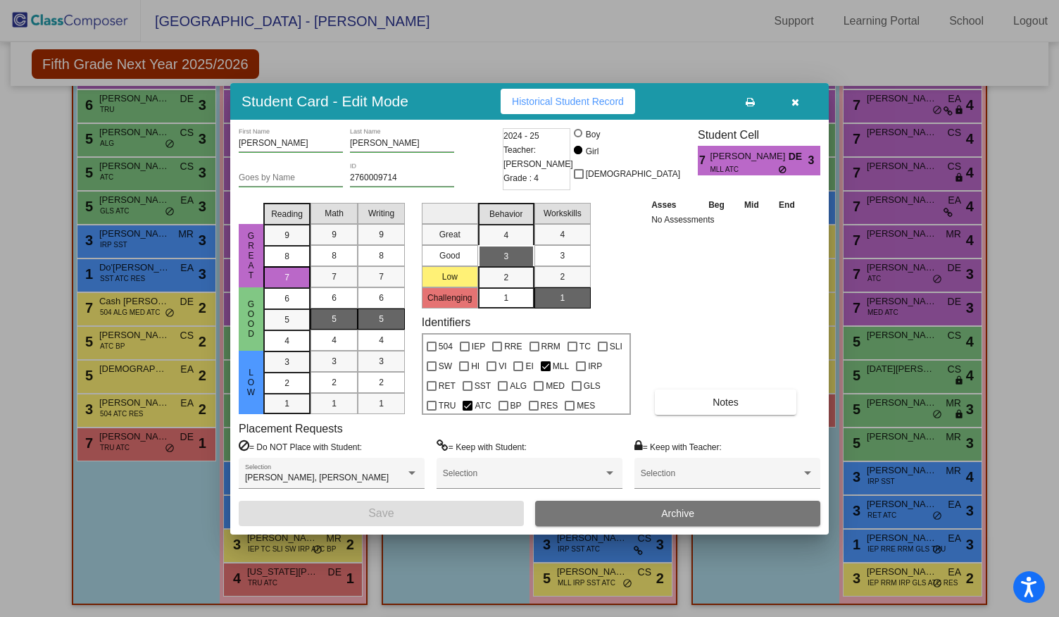
click at [799, 98] on button "button" at bounding box center [795, 101] width 45 height 25
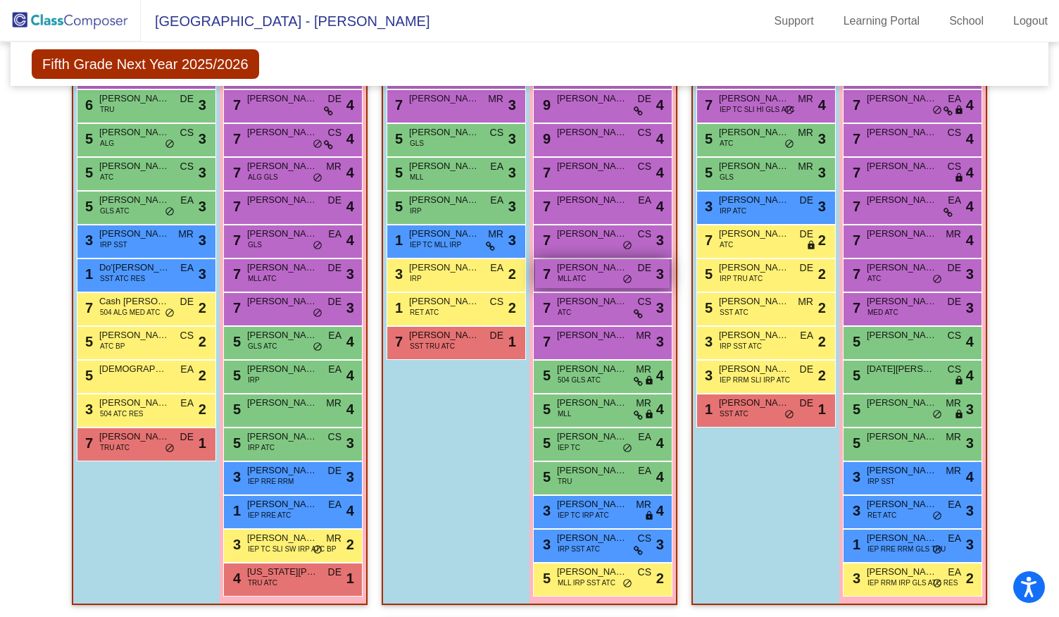
drag, startPoint x: 588, startPoint y: 273, endPoint x: 556, endPoint y: 273, distance: 31.7
click at [556, 273] on div "7 [PERSON_NAME] MLL ATC DE lock do_not_disturb_alt 3" at bounding box center [602, 273] width 135 height 29
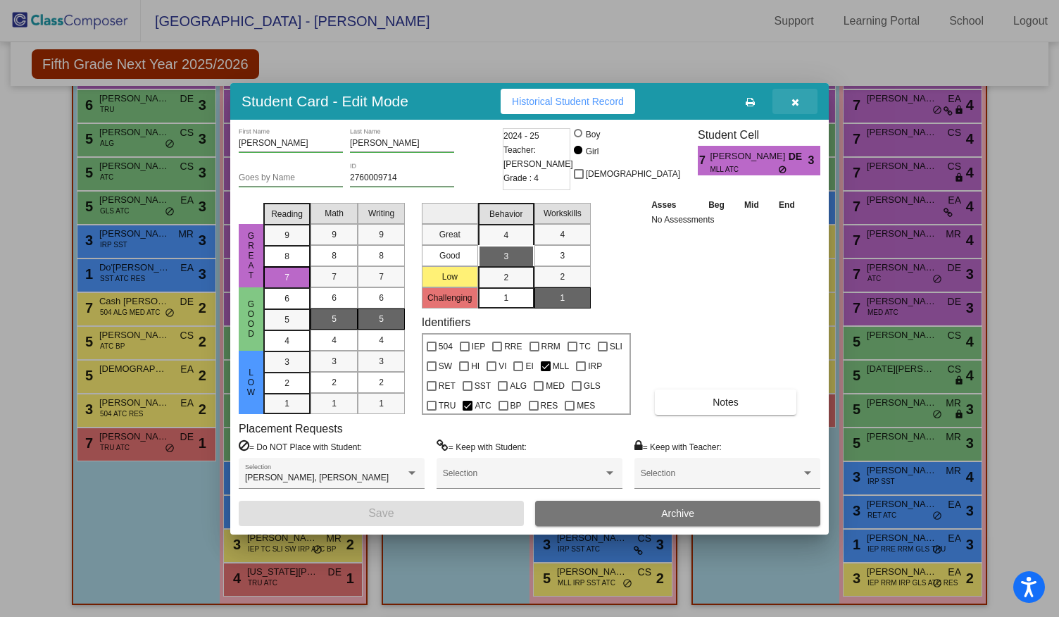
click at [806, 102] on button "button" at bounding box center [795, 101] width 45 height 25
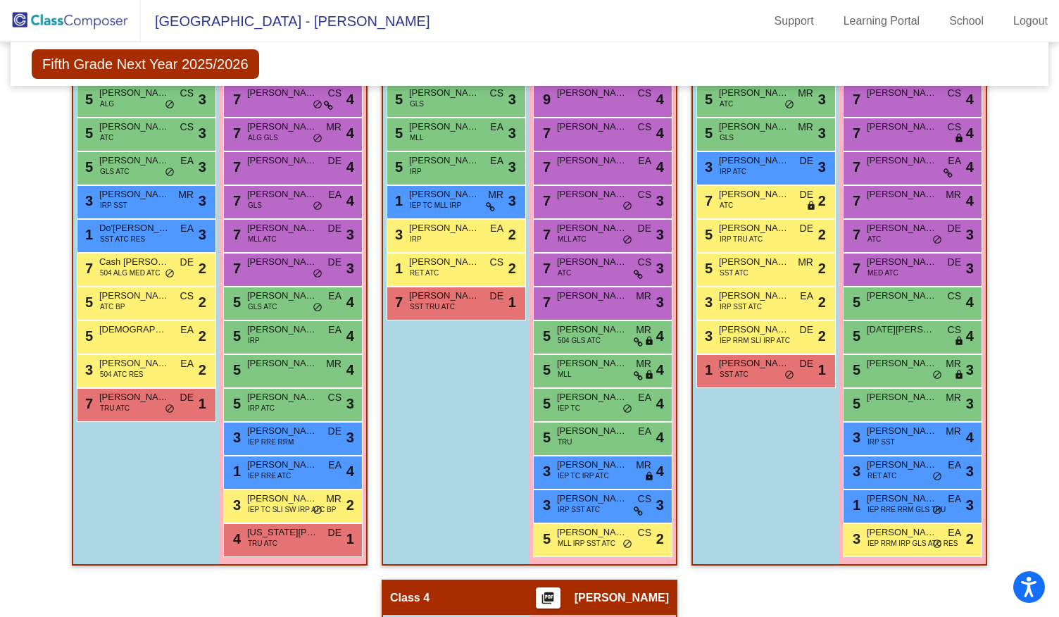
scroll to position [0, 0]
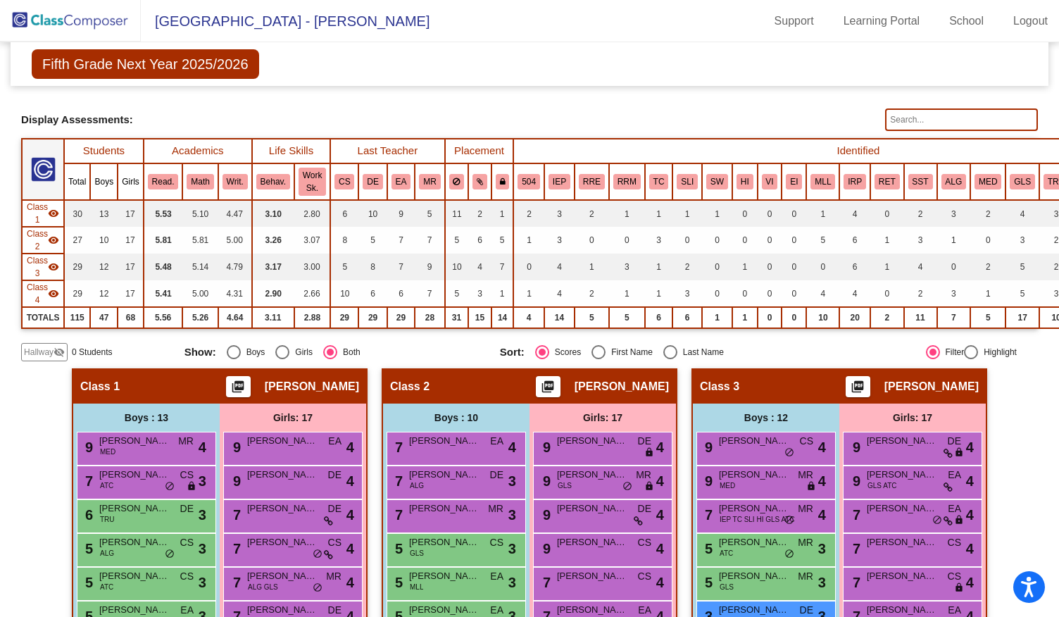
click at [82, 18] on img at bounding box center [70, 21] width 141 height 42
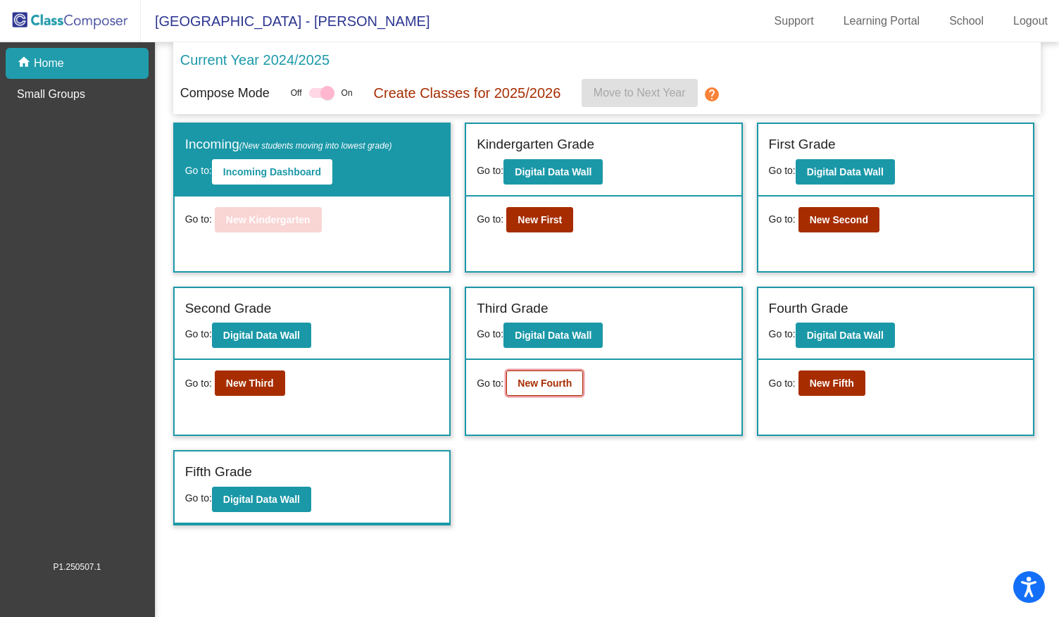
click at [539, 378] on b "New Fourth" at bounding box center [545, 383] width 54 height 11
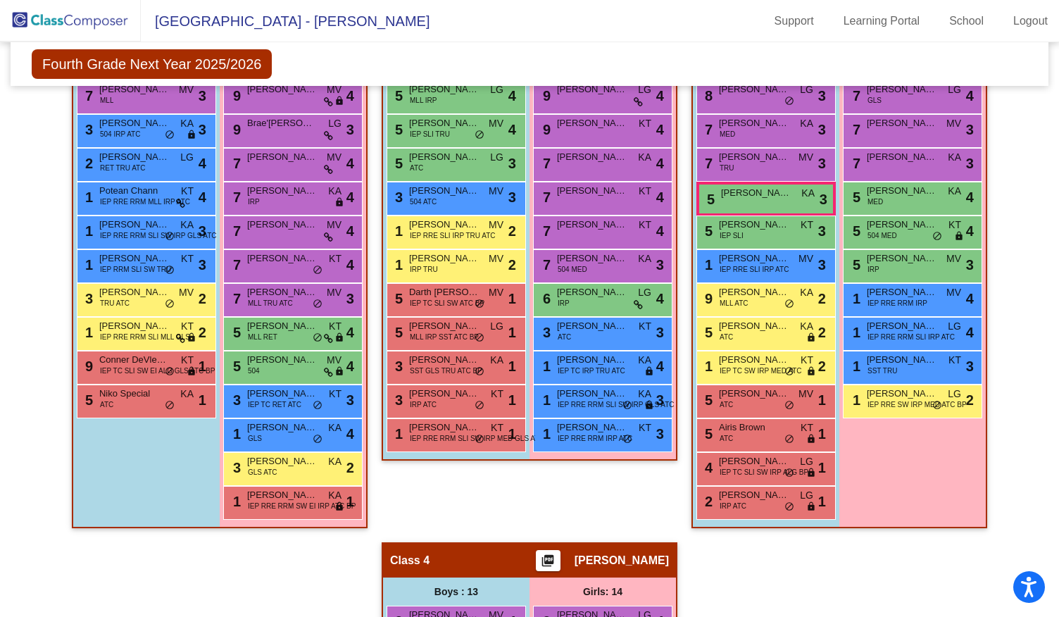
scroll to position [489, 0]
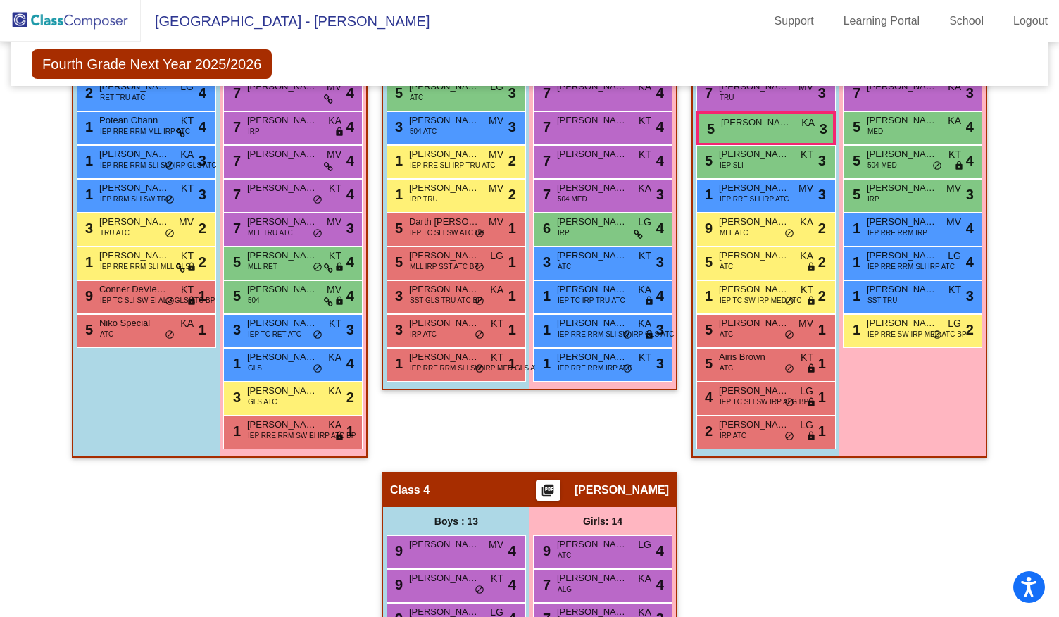
click at [0, 0] on div "Girls: 12 9 [PERSON_NAME] KT lock do_not_disturb_alt 4 9 Aliviria [PERSON_NAME]…" at bounding box center [0, 0] width 0 height 0
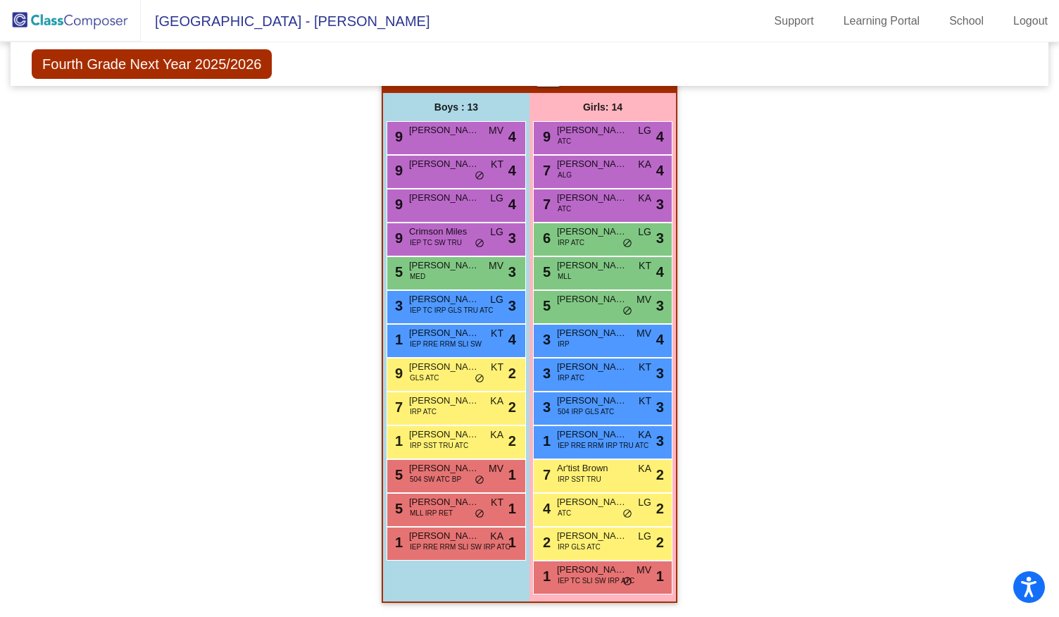
scroll to position [909, 0]
click at [756, 449] on div "Hallway - Hallway Class picture_as_pdf Add Student First Name Last Name Student…" at bounding box center [529, 41] width 1017 height 1152
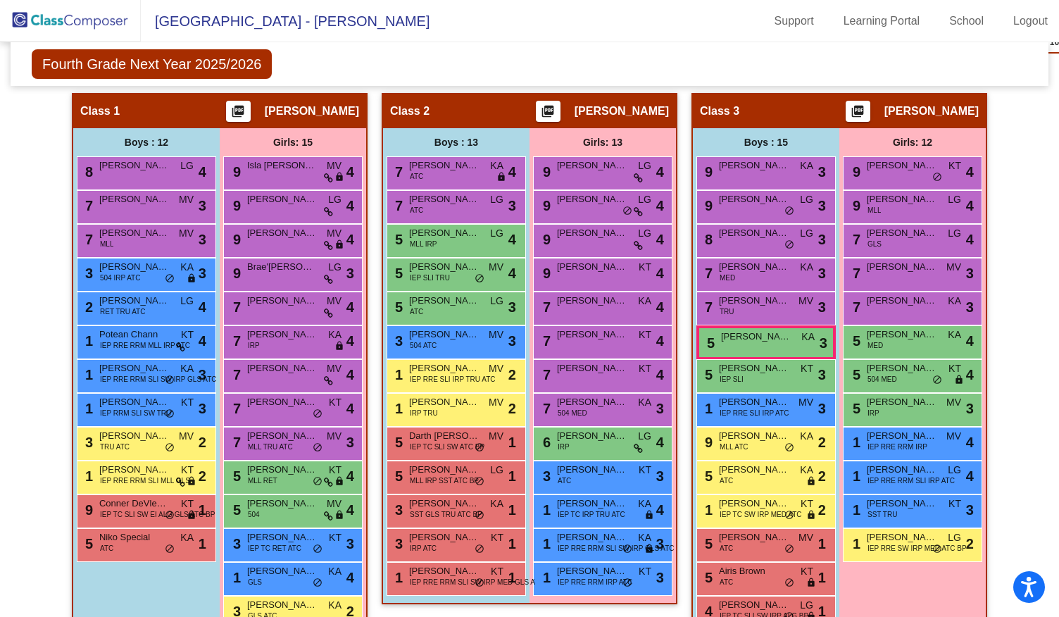
scroll to position [0, 0]
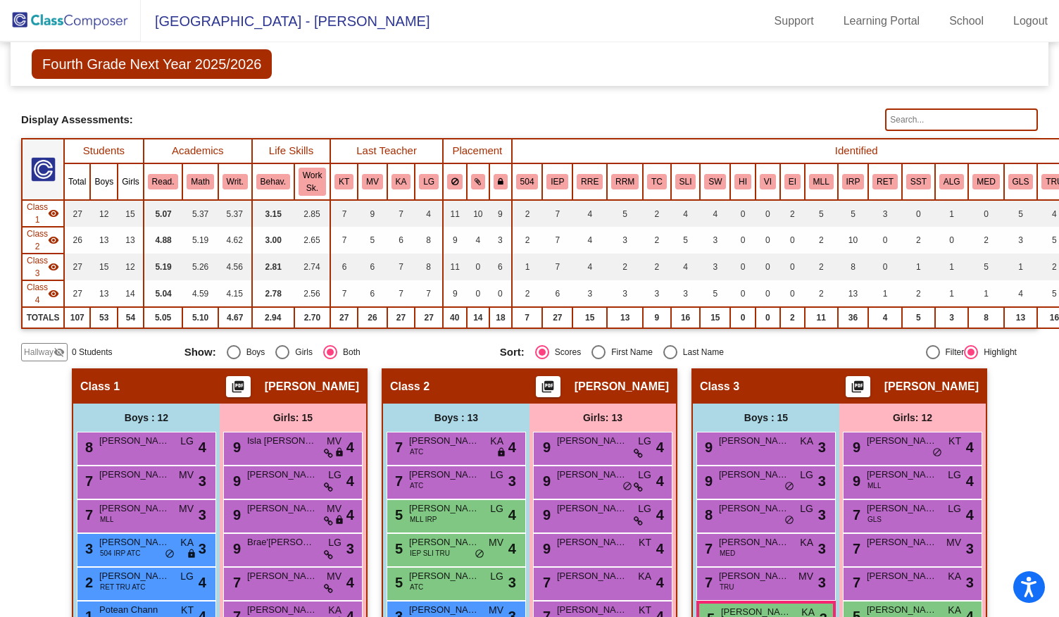
click at [92, 33] on img at bounding box center [70, 21] width 141 height 42
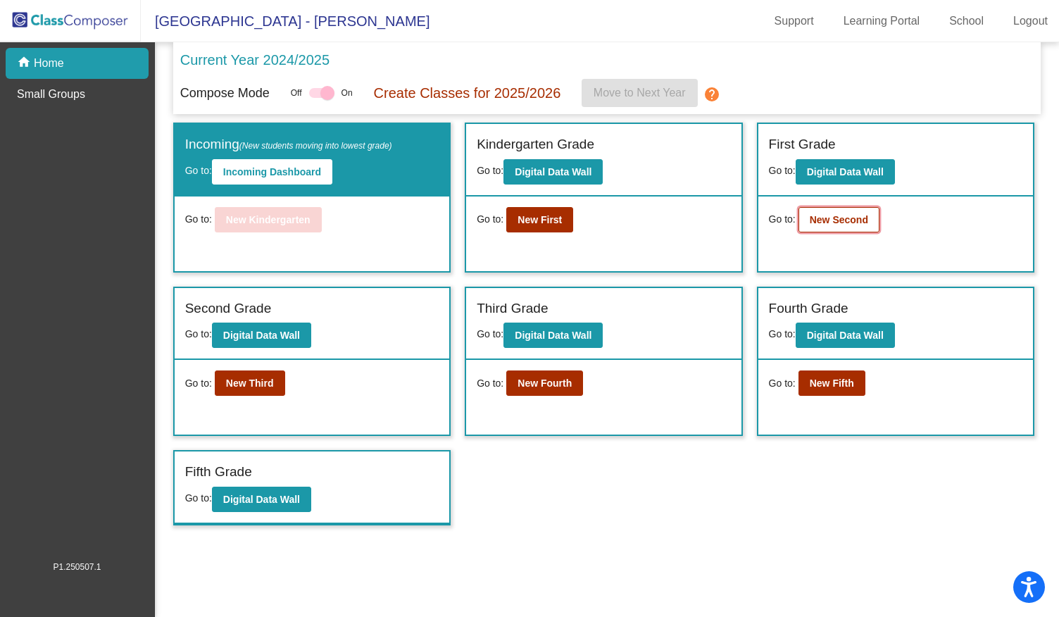
click at [874, 223] on button "New Second" at bounding box center [839, 219] width 81 height 25
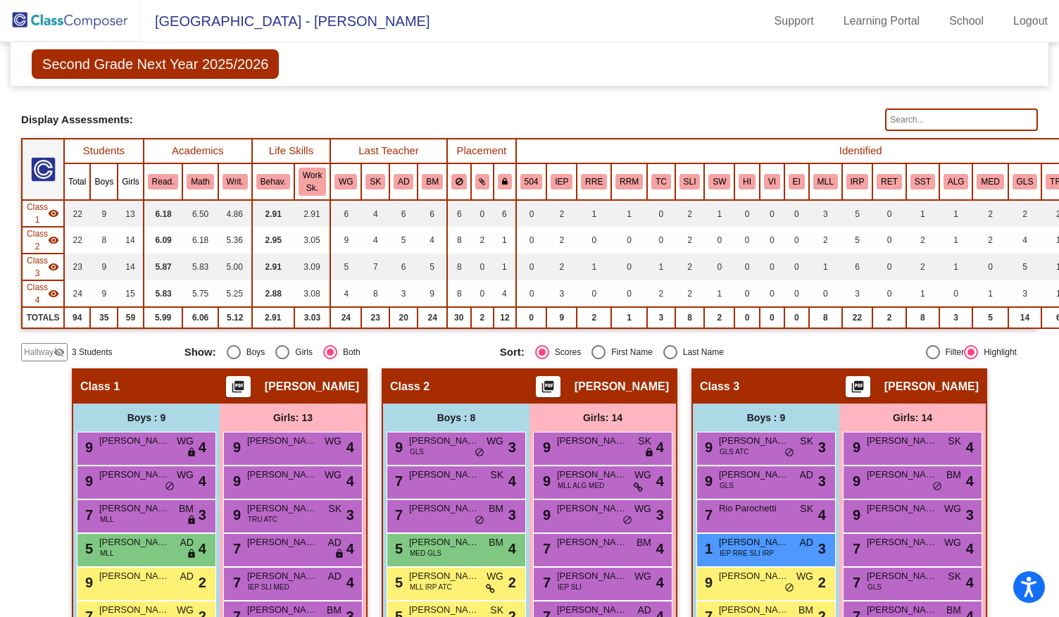
click at [89, 23] on img at bounding box center [70, 21] width 141 height 42
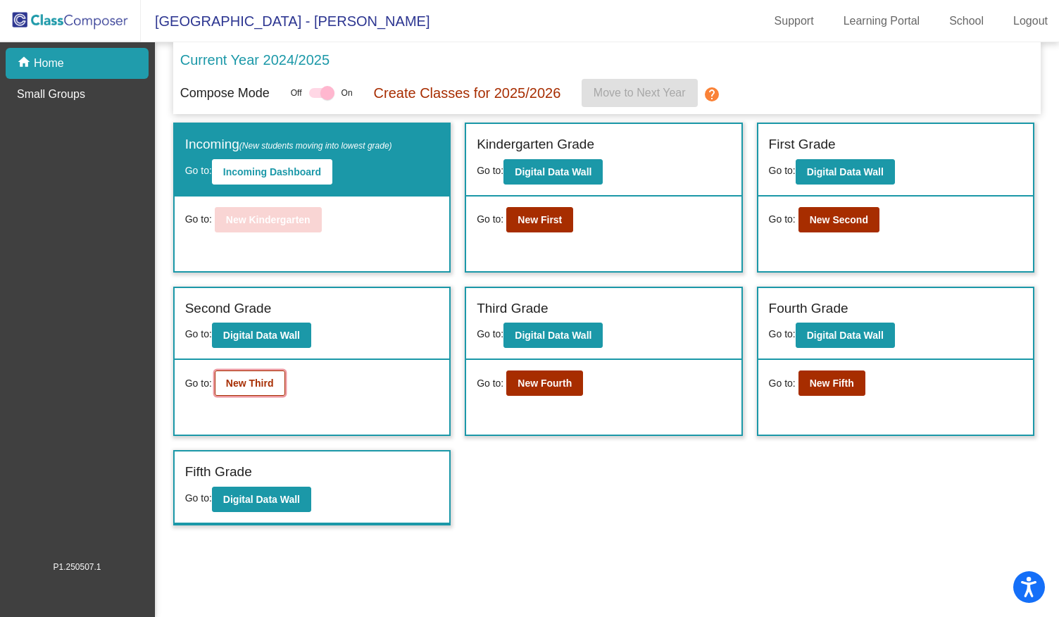
click at [267, 387] on b "New Third" at bounding box center [250, 383] width 48 height 11
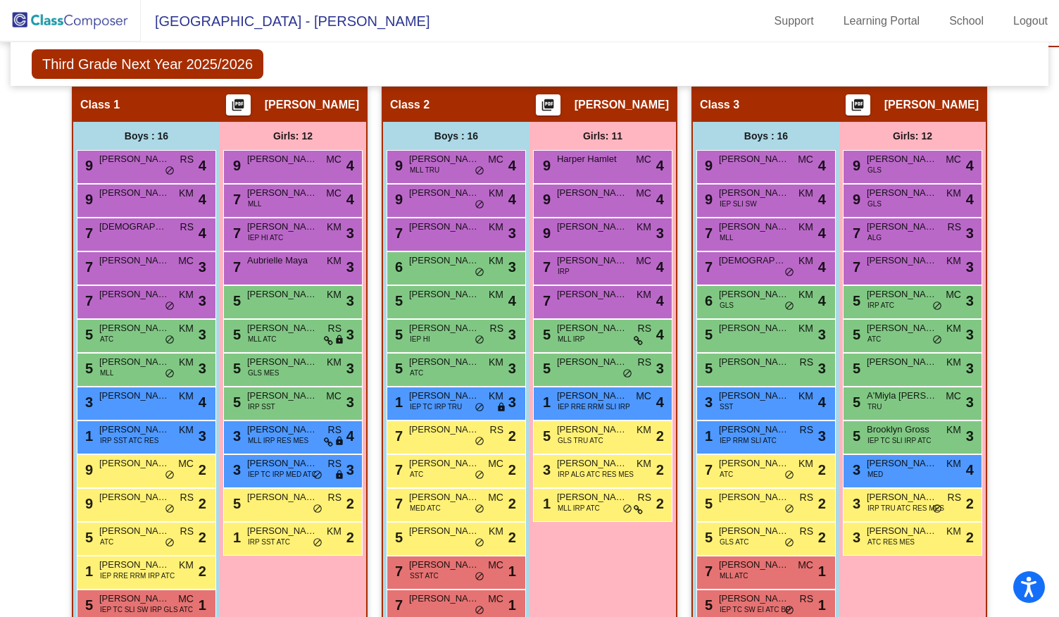
scroll to position [352, 0]
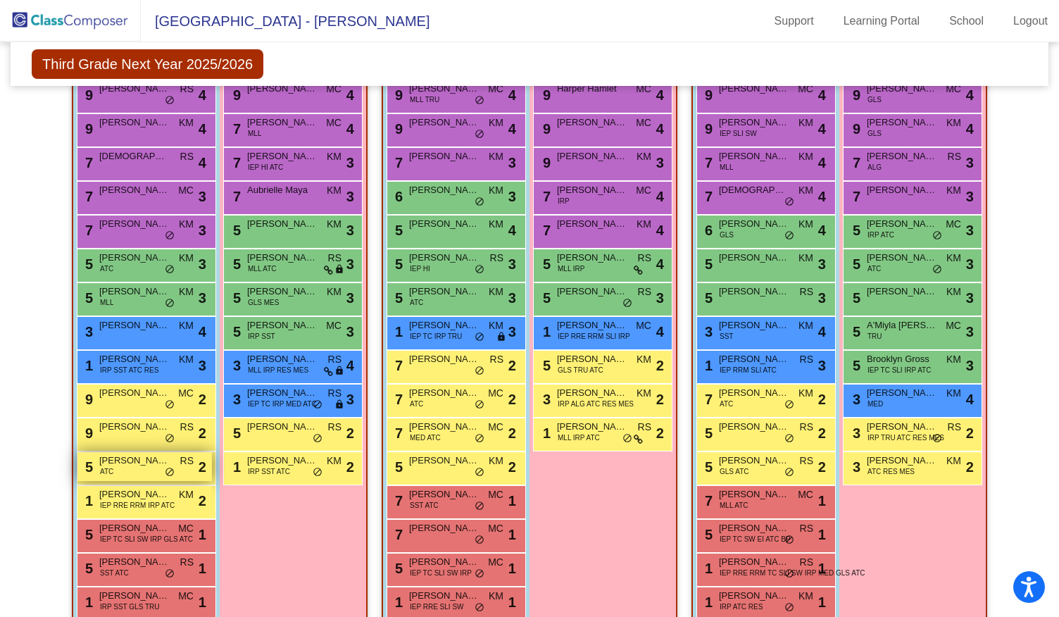
click at [120, 464] on span "[PERSON_NAME]" at bounding box center [134, 461] width 70 height 14
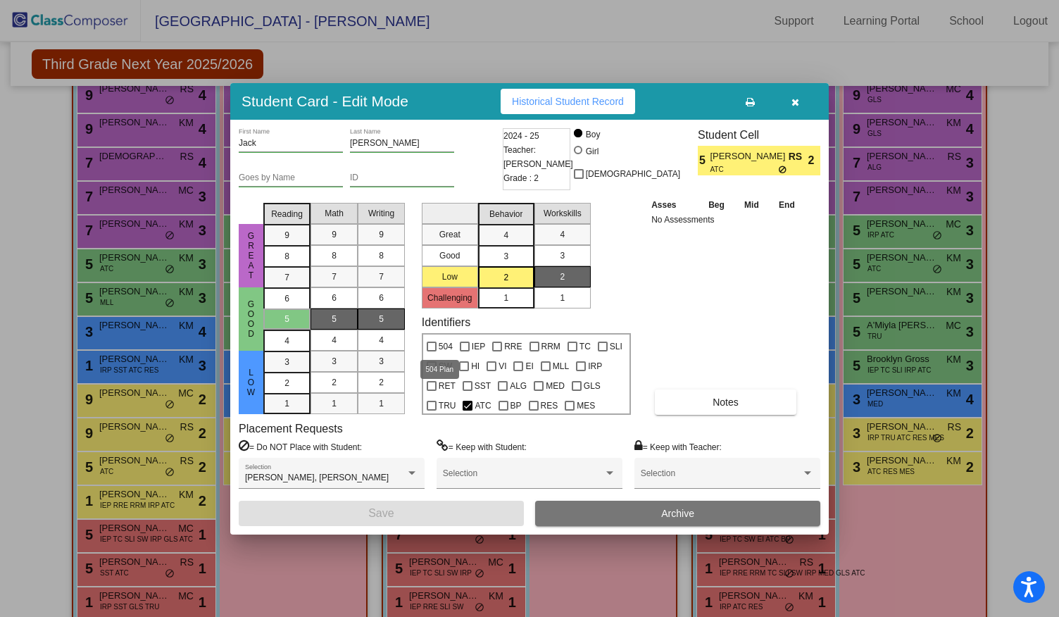
click at [435, 344] on div at bounding box center [432, 347] width 10 height 10
click at [432, 351] on input "504" at bounding box center [431, 351] width 1 height 1
checkbox input "true"
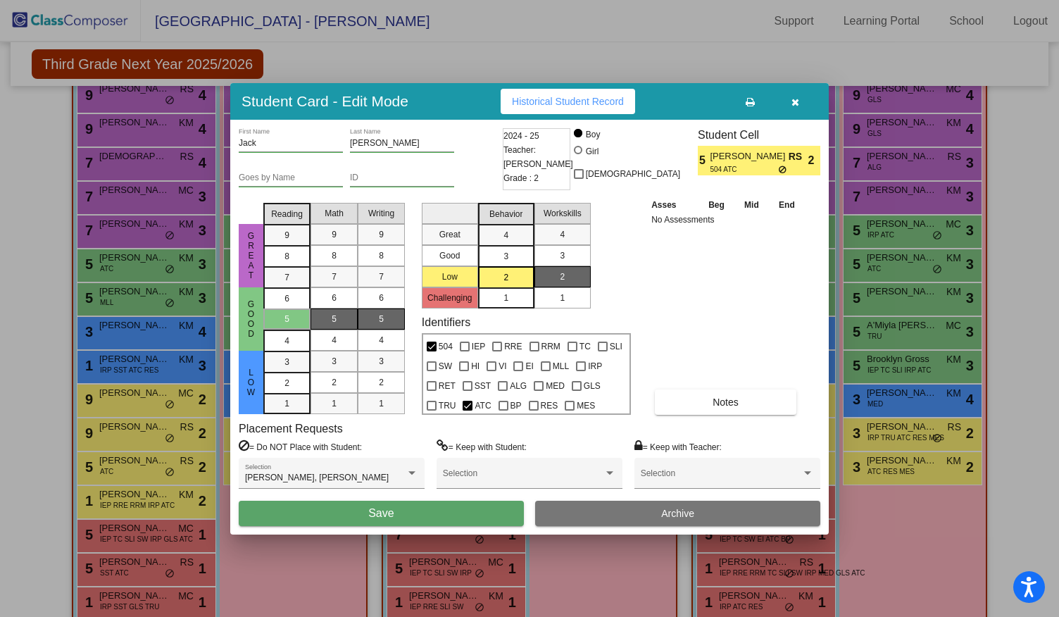
click at [452, 509] on button "Save" at bounding box center [381, 513] width 285 height 25
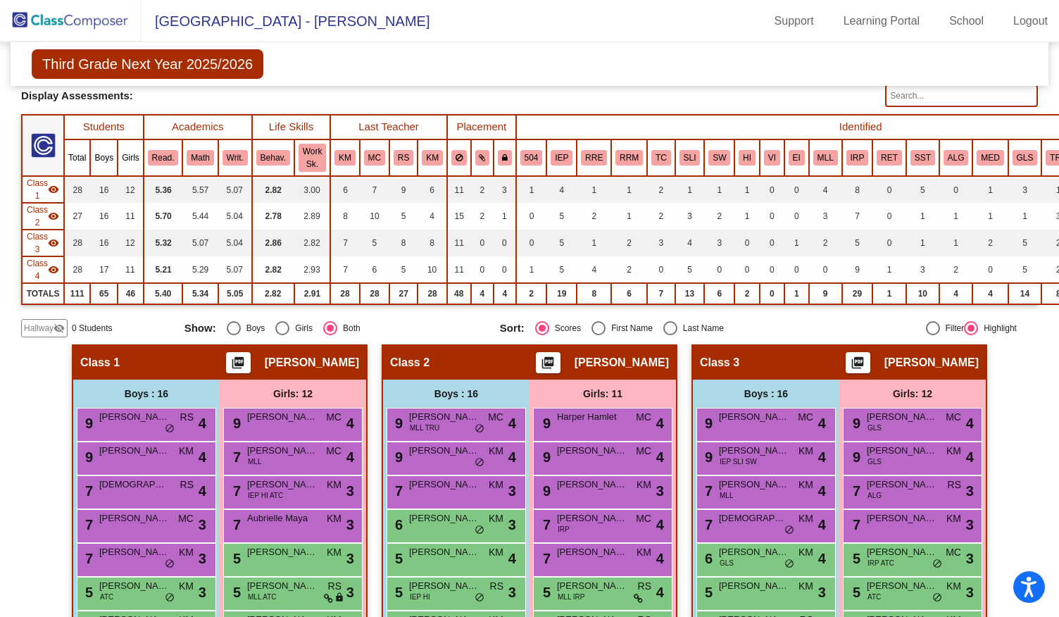
scroll to position [0, 0]
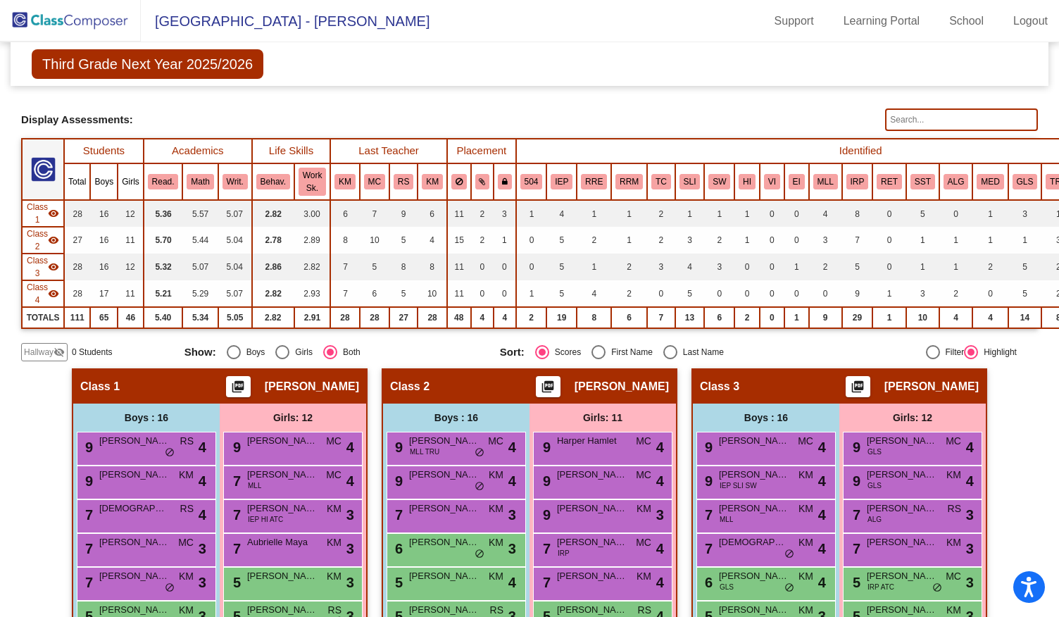
click at [74, 26] on img at bounding box center [70, 21] width 141 height 42
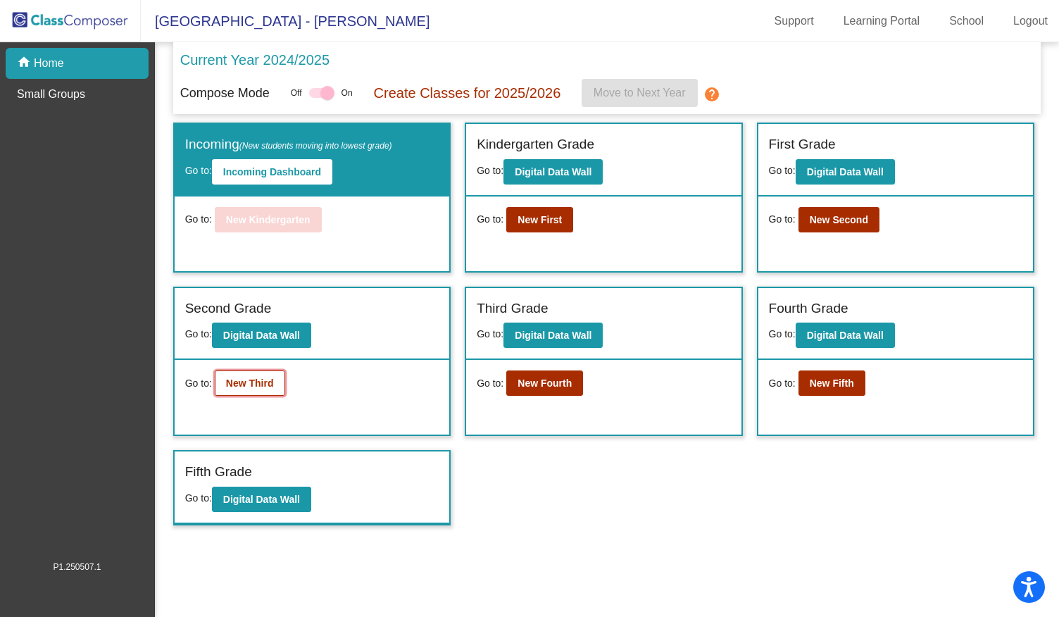
click at [254, 375] on button "New Third" at bounding box center [250, 382] width 70 height 25
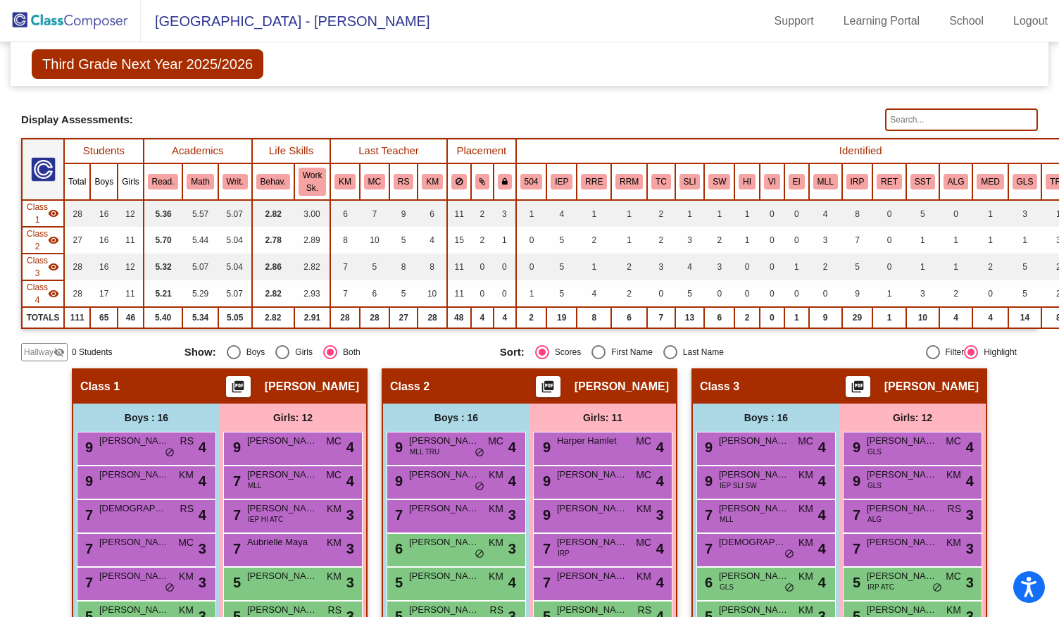
click at [51, 25] on img at bounding box center [70, 21] width 141 height 42
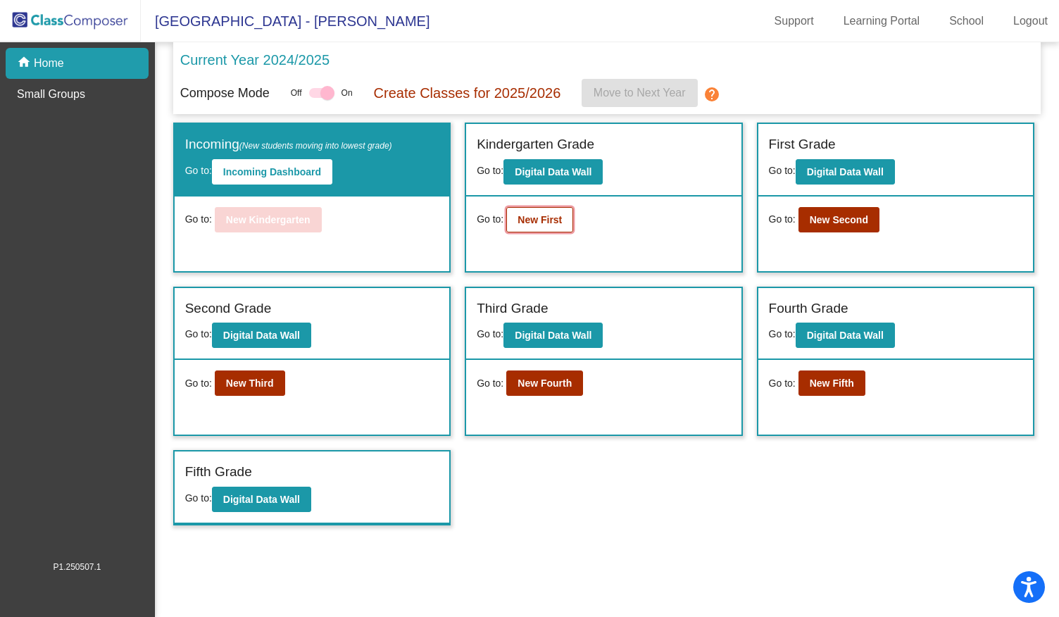
click at [535, 219] on b "New First" at bounding box center [540, 219] width 44 height 11
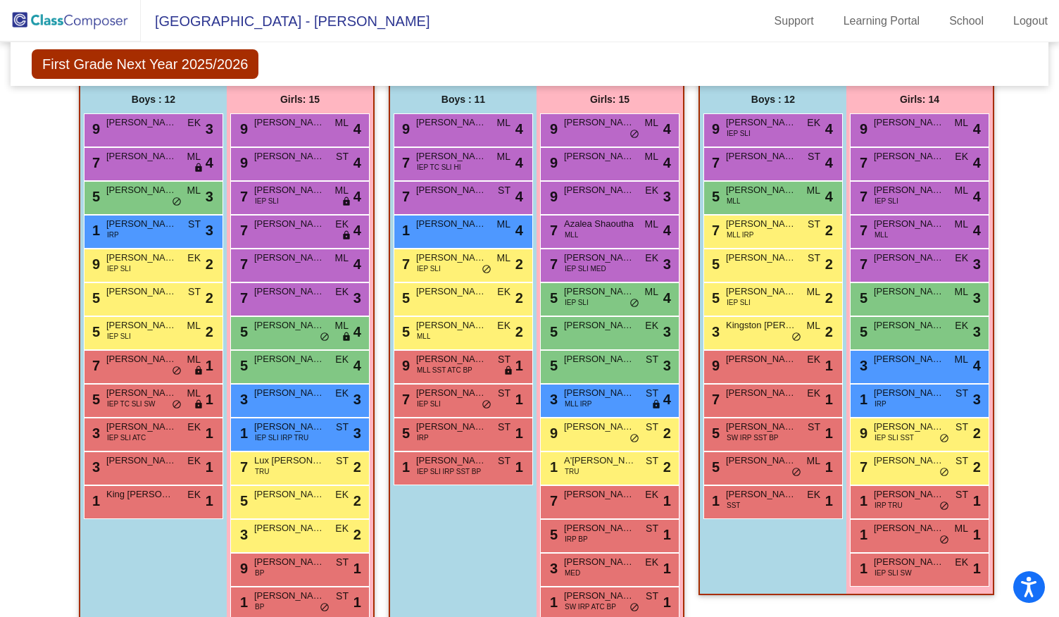
scroll to position [323, 0]
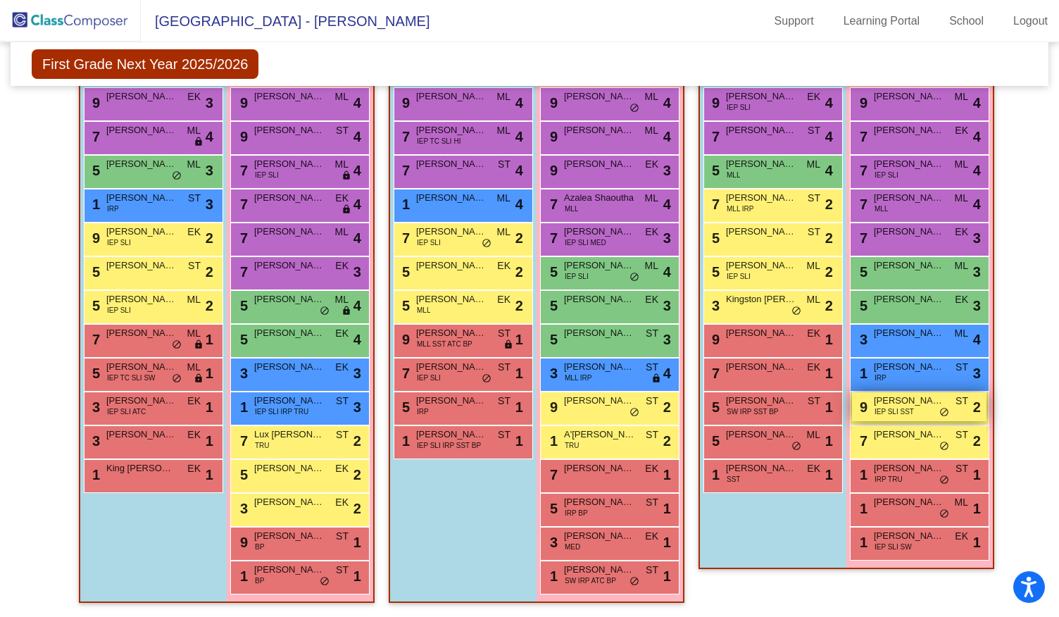
click at [900, 396] on span "[PERSON_NAME]" at bounding box center [909, 401] width 70 height 14
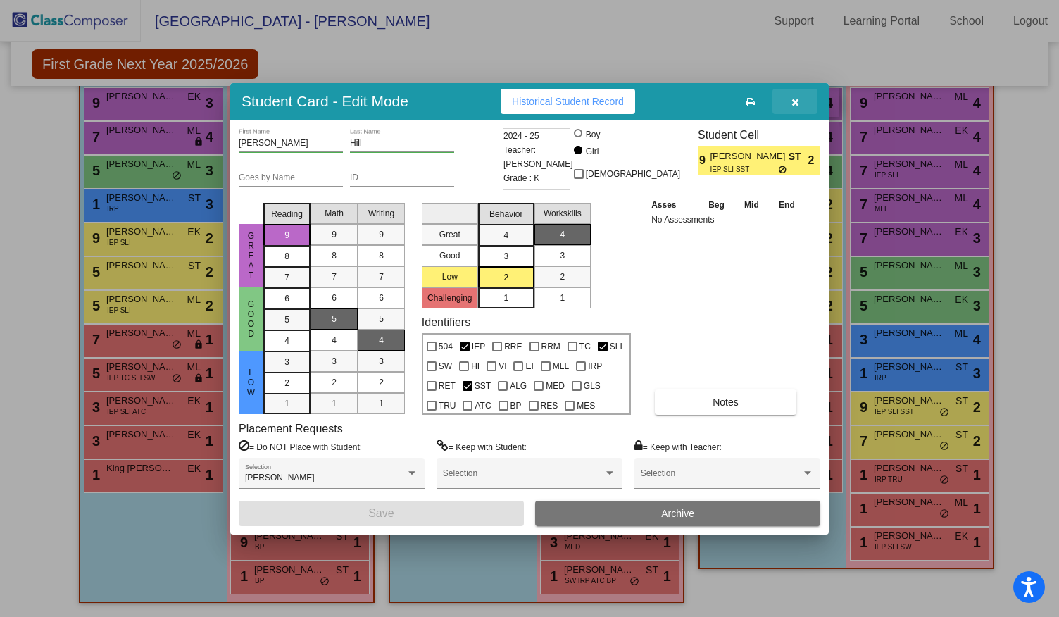
click at [796, 99] on icon "button" at bounding box center [796, 102] width 8 height 10
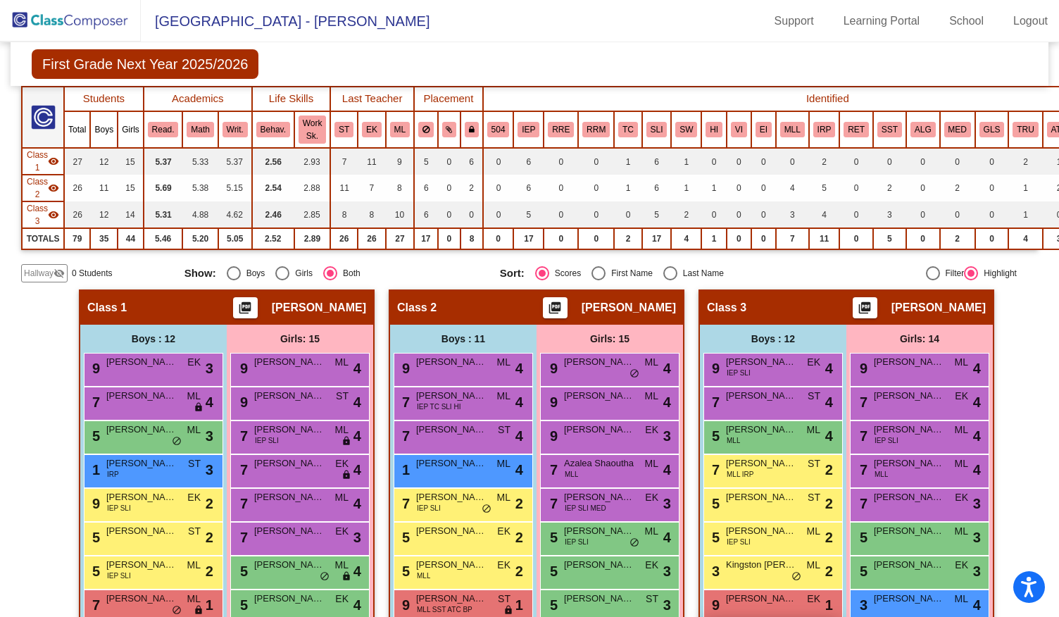
scroll to position [0, 0]
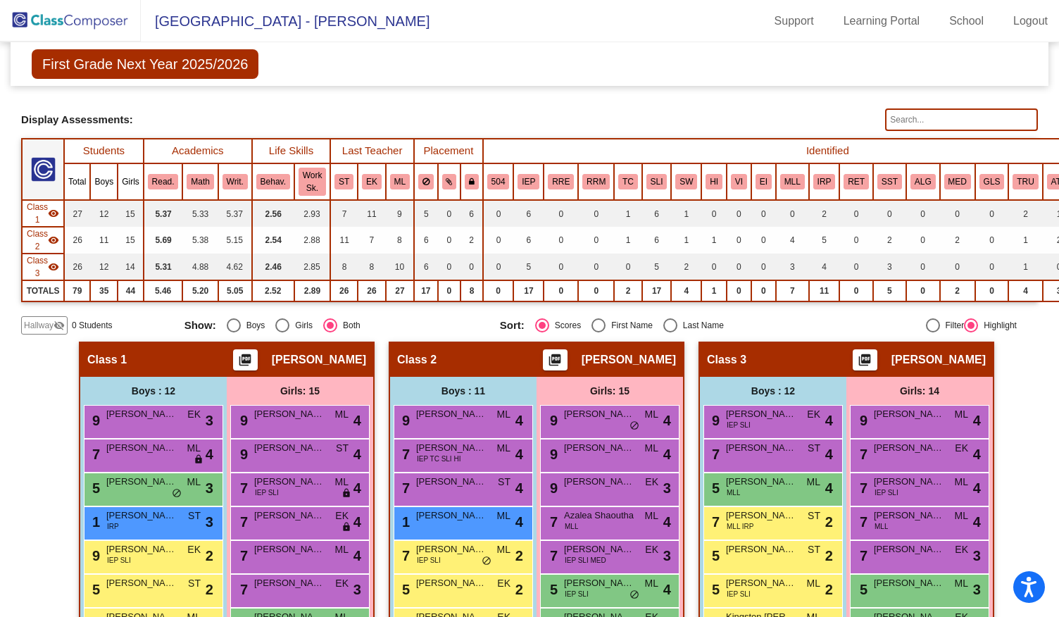
click at [75, 21] on img at bounding box center [70, 21] width 141 height 42
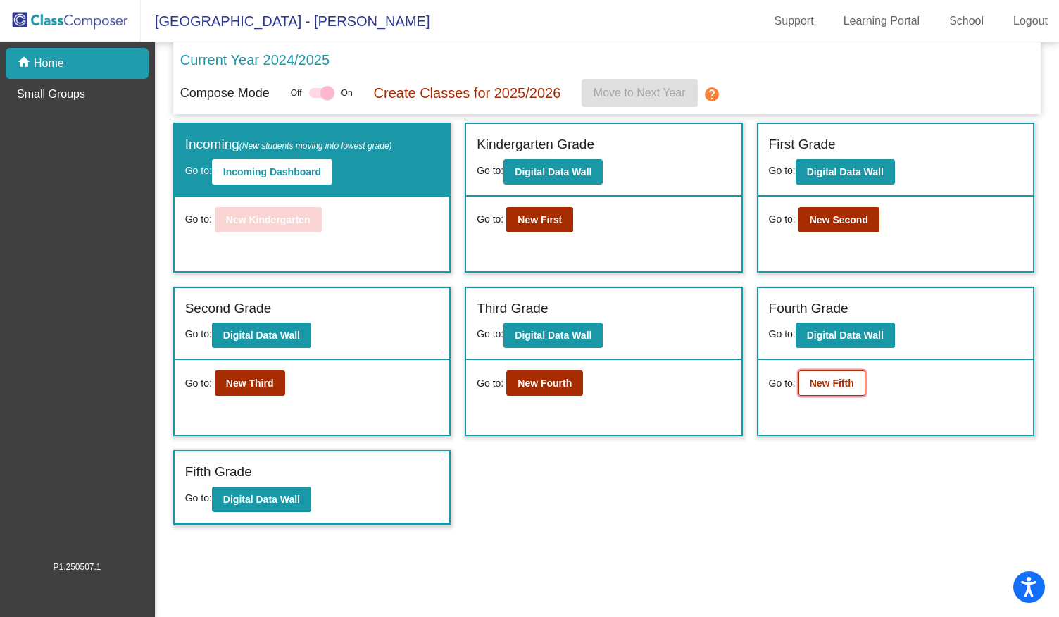
click at [852, 380] on b "New Fifth" at bounding box center [832, 383] width 44 height 11
